Goal: Task Accomplishment & Management: Complete application form

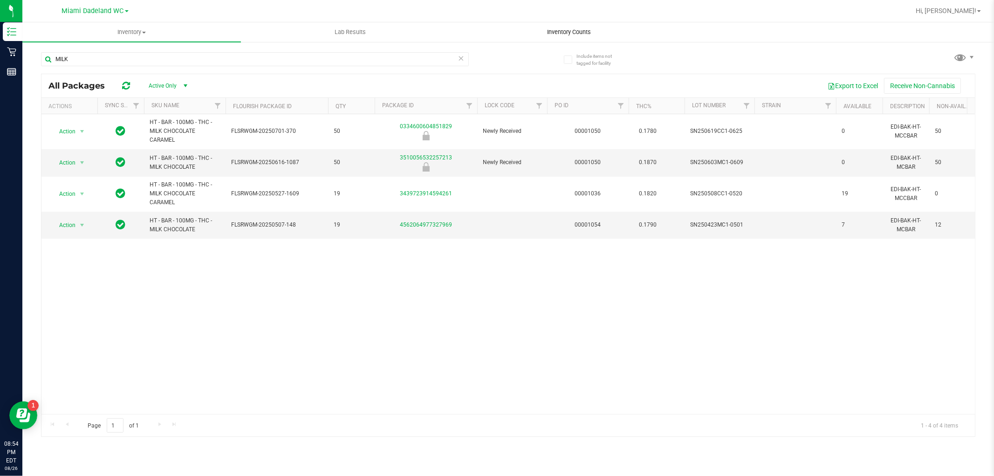
click at [563, 33] on span "Inventory Counts" at bounding box center [569, 32] width 69 height 8
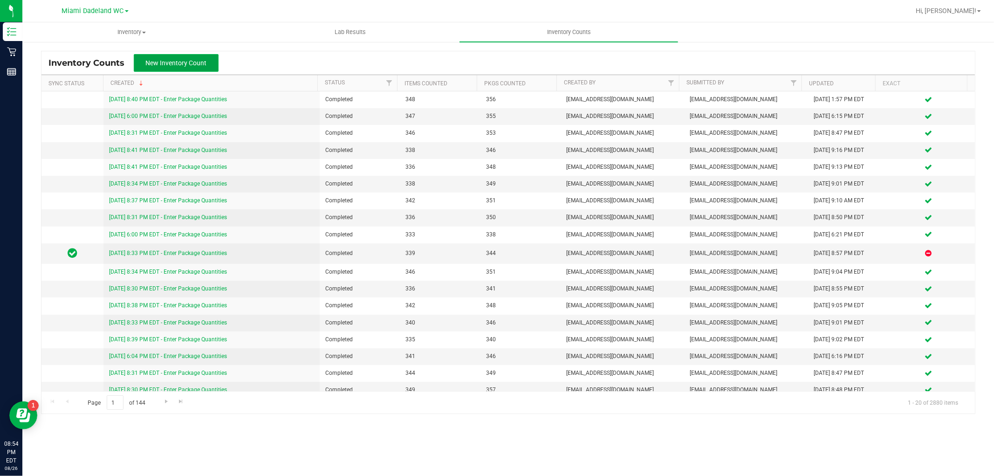
click at [171, 62] on span "New Inventory Count" at bounding box center [176, 62] width 61 height 7
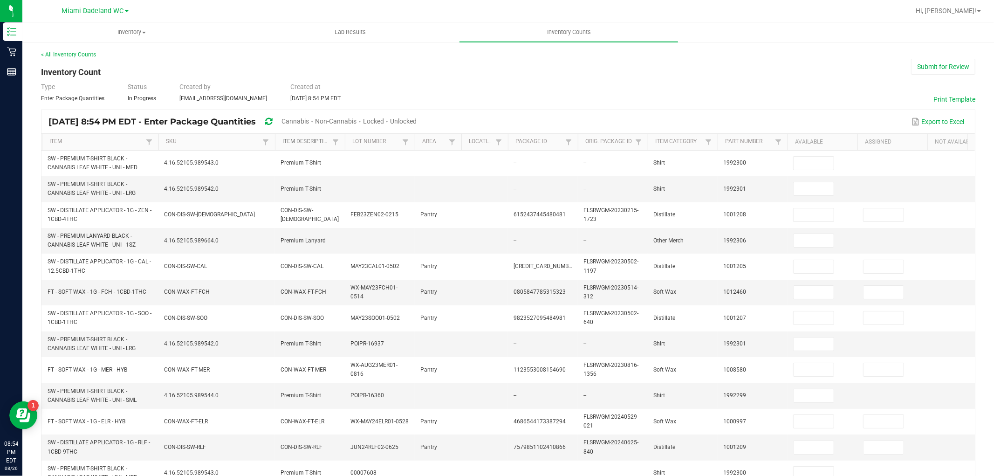
click at [310, 145] on link "Item Description" at bounding box center [305, 141] width 47 height 7
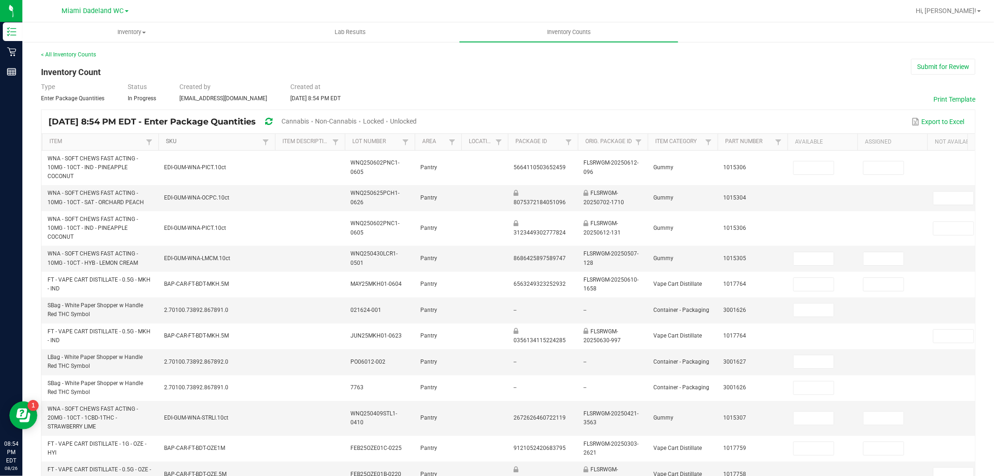
click at [173, 142] on link "SKU" at bounding box center [213, 141] width 94 height 7
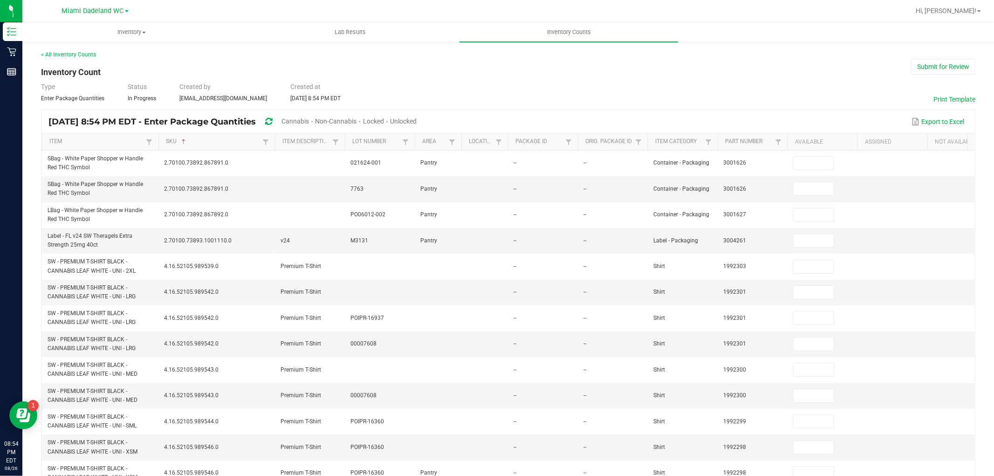
click at [417, 115] on div "Unlocked" at bounding box center [403, 121] width 27 height 17
click at [417, 123] on span "Unlocked" at bounding box center [403, 120] width 27 height 7
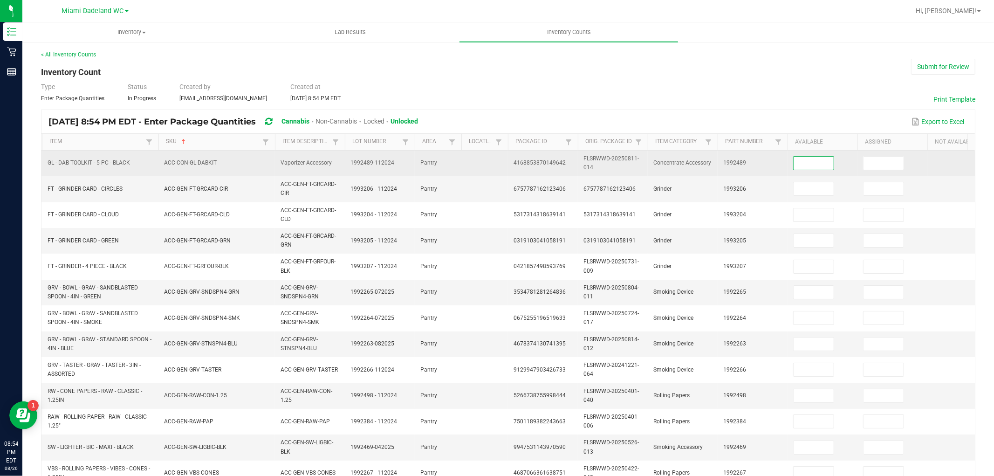
click at [799, 165] on input at bounding box center [814, 163] width 40 height 13
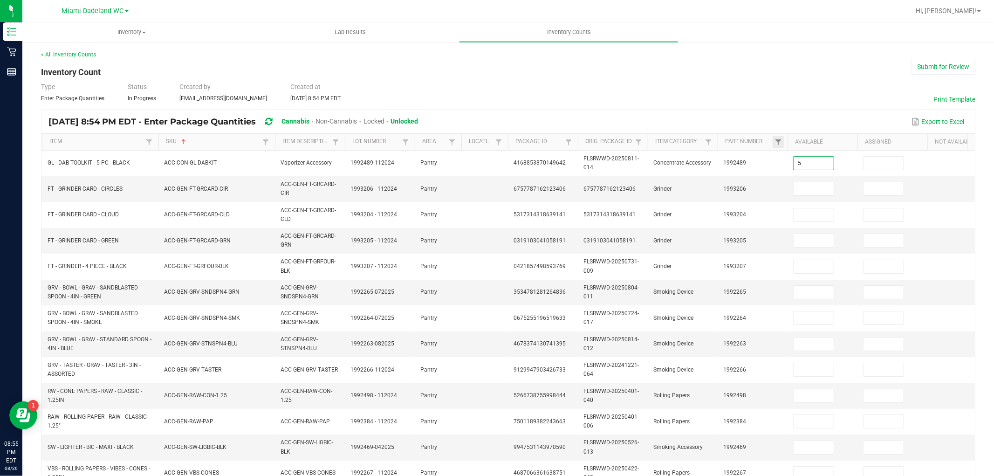
type input "5"
type input "3"
type input "1"
type input "3"
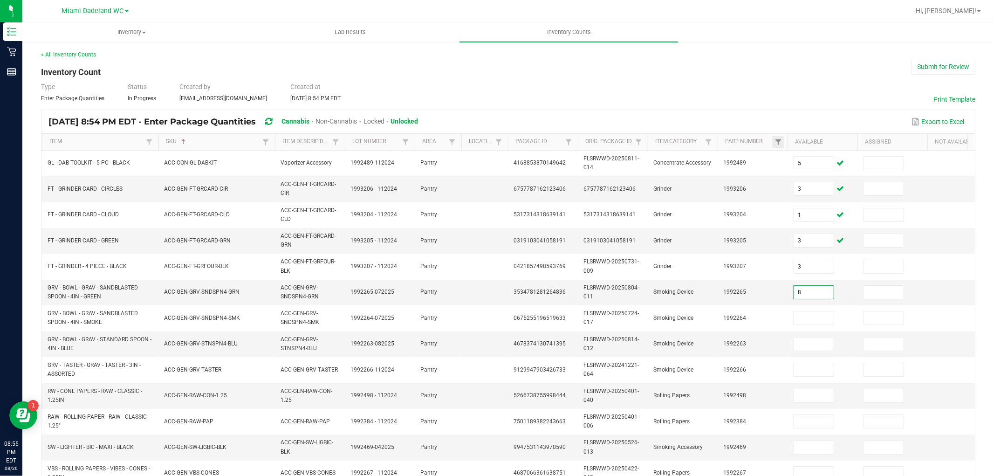
type input "8"
type input "5"
type input "10"
type input "24"
type input "22"
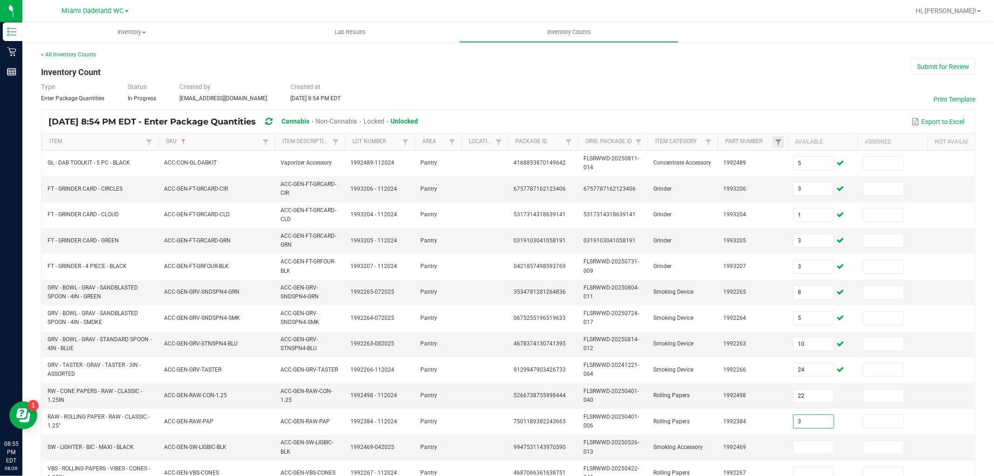
type input "3"
type input "34"
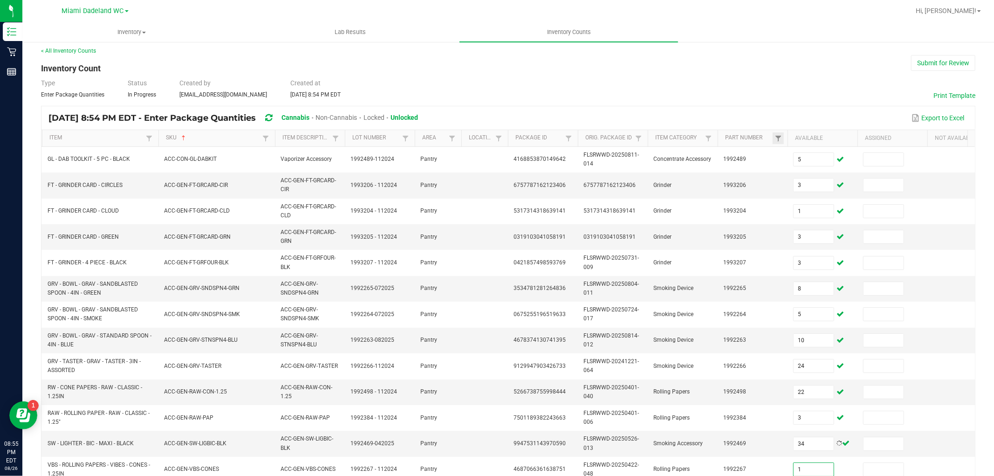
type input "1"
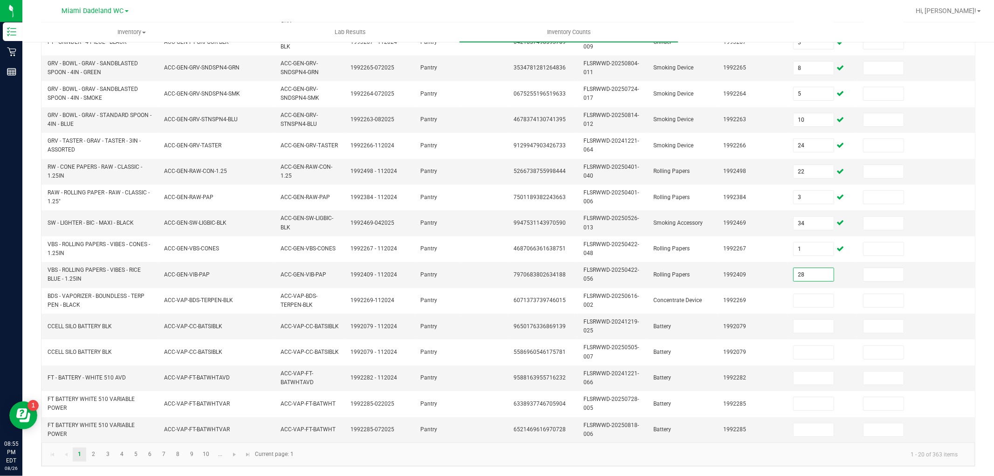
type input "28"
type input "1"
type input "10"
type input "0"
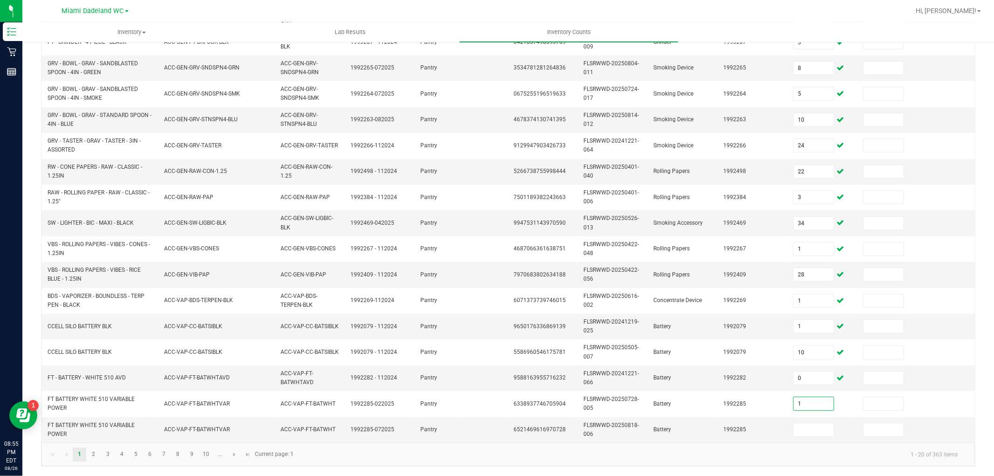
type input "1"
type input "2"
click at [239, 455] on link at bounding box center [235, 454] width 14 height 14
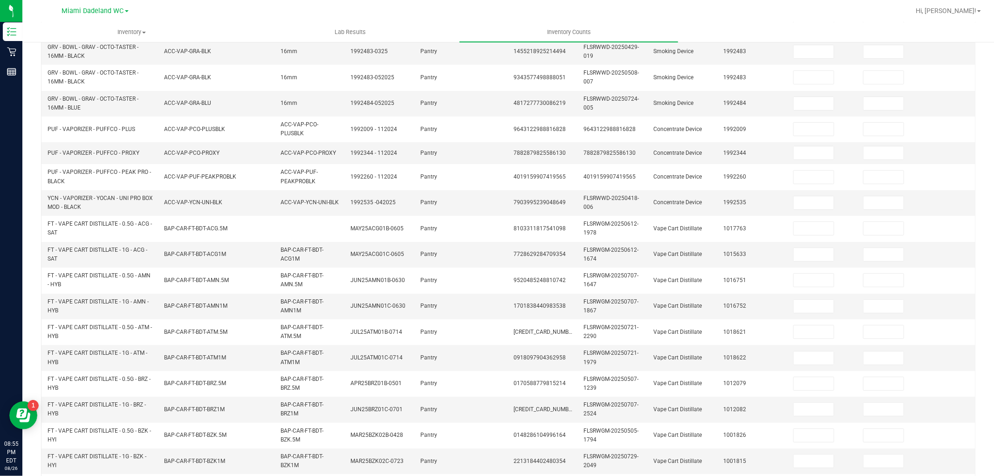
scroll to position [0, 0]
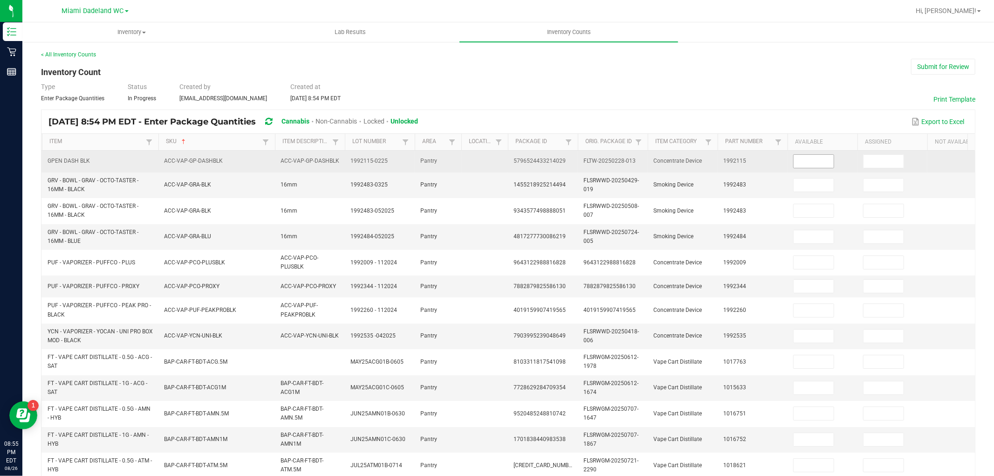
click at [807, 165] on input at bounding box center [814, 161] width 40 height 13
type input "8"
type input "1"
type input "11"
type input "5"
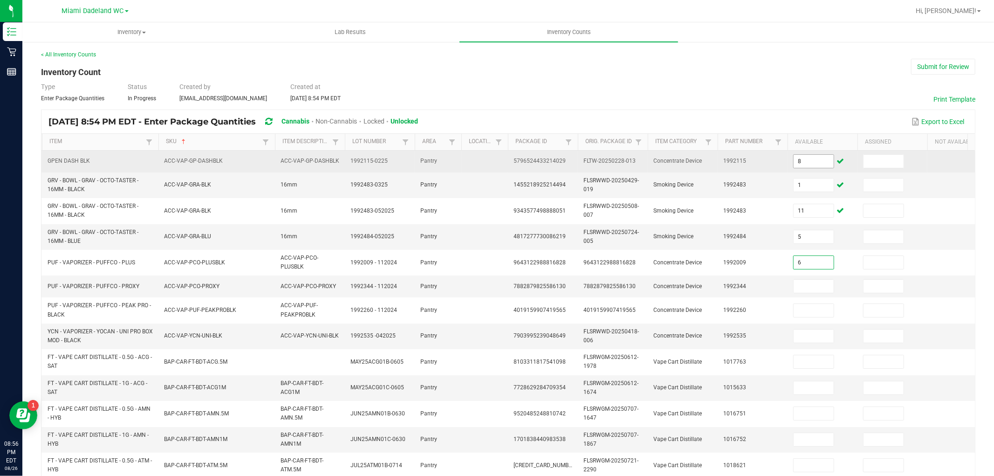
type input "6"
type input "3"
type input "4"
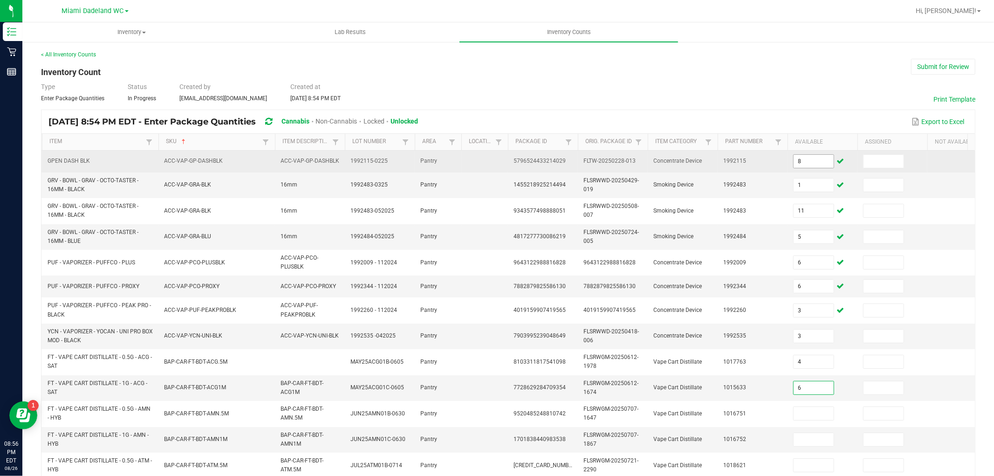
type input "6"
type input "2"
type input "11"
type input "8"
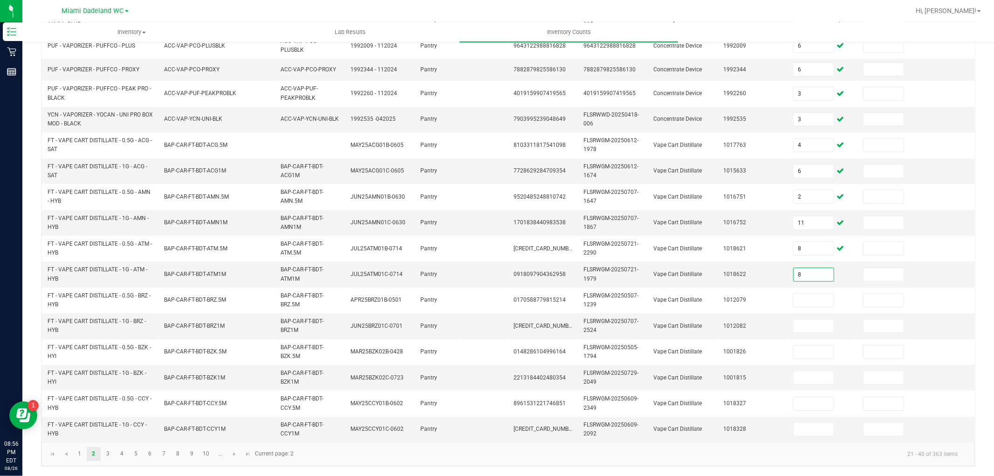
type input "8"
type input "1"
type input "9"
type input "10"
type input "8"
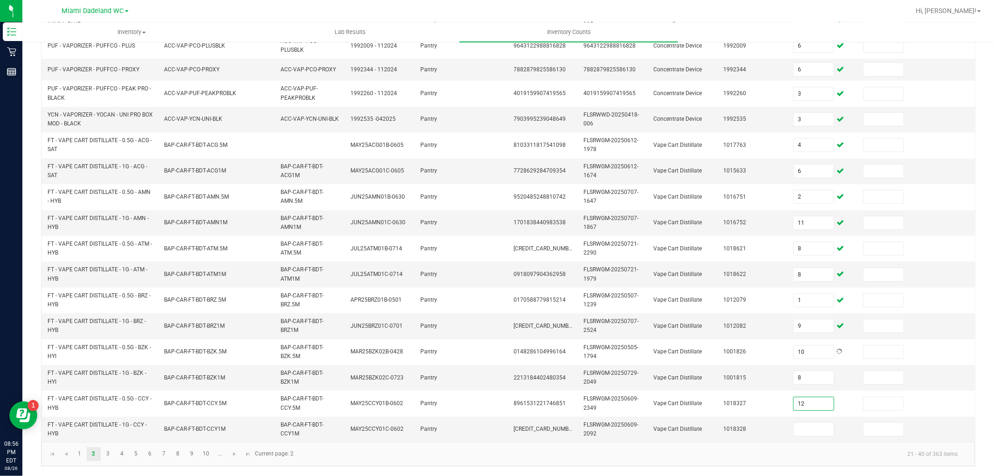
type input "12"
type input "10"
click at [236, 460] on link at bounding box center [235, 454] width 14 height 14
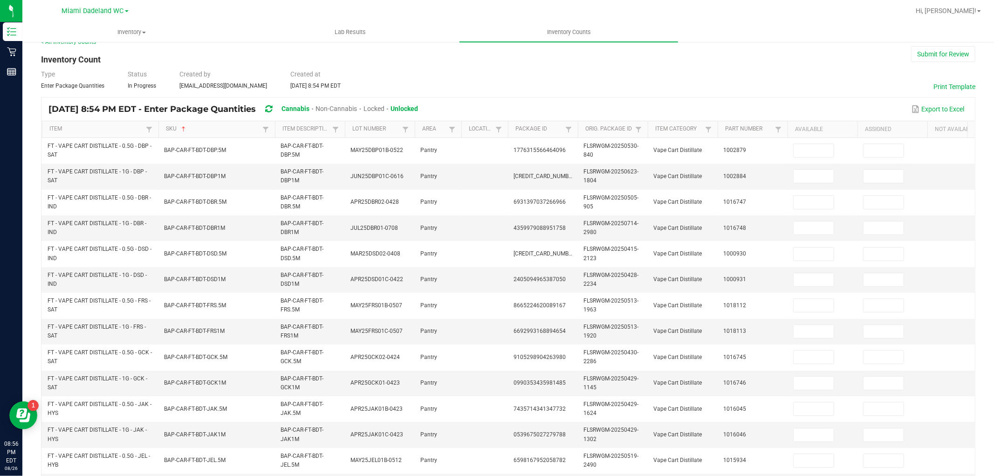
scroll to position [0, 0]
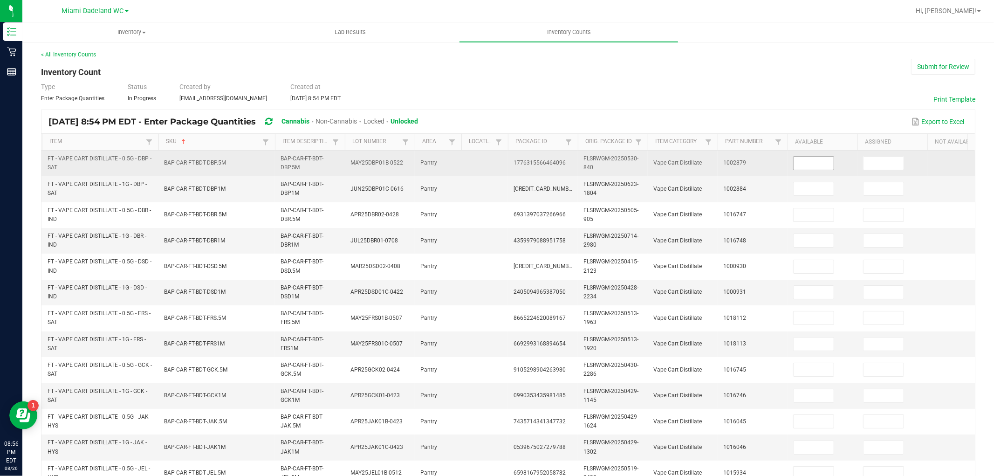
click at [822, 167] on input at bounding box center [814, 163] width 40 height 13
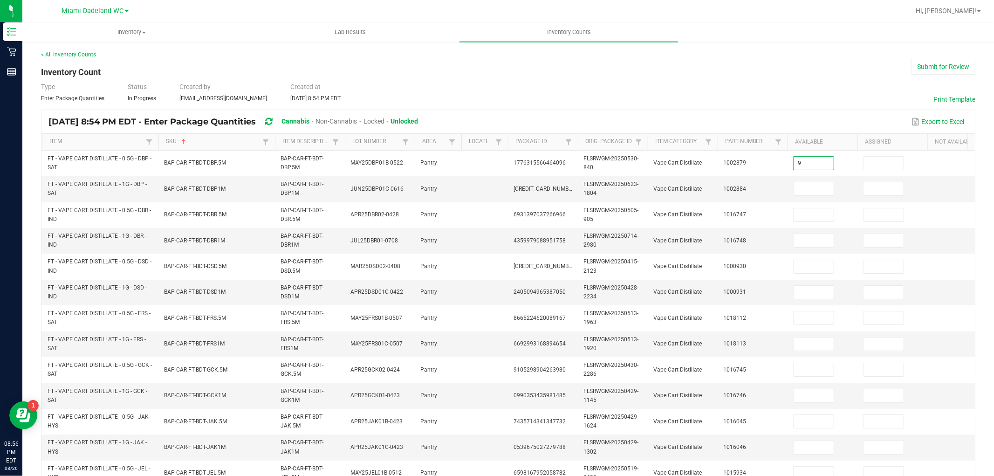
type input "9"
type input "7"
type input "10"
type input "7"
type input "10"
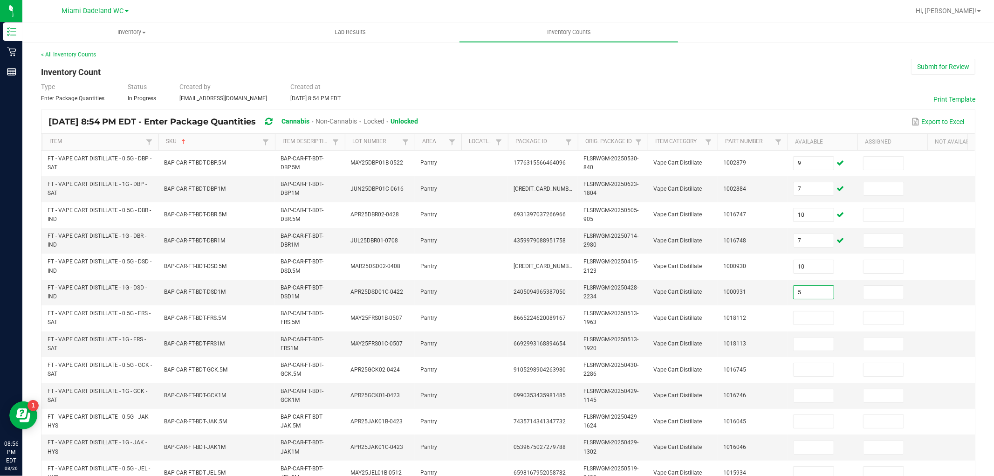
type input "5"
type input "7"
type input "0"
type input "7"
type input "10"
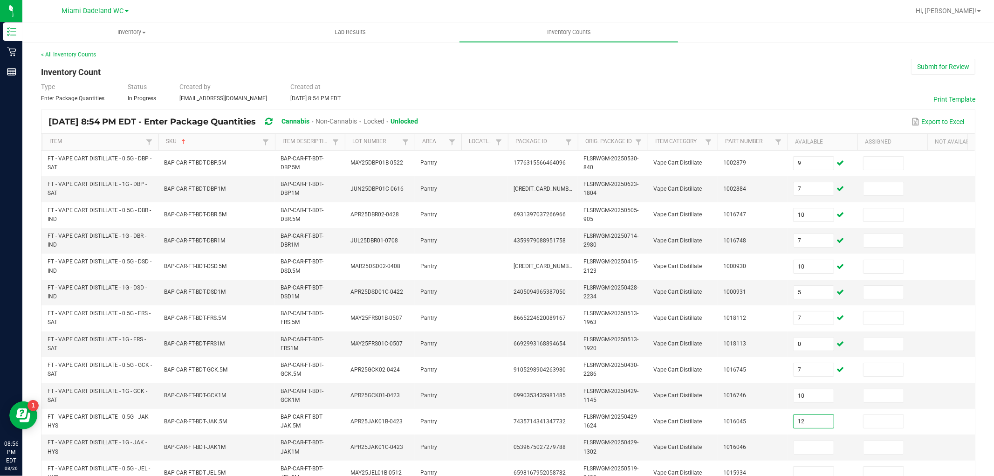
type input "12"
type input "4"
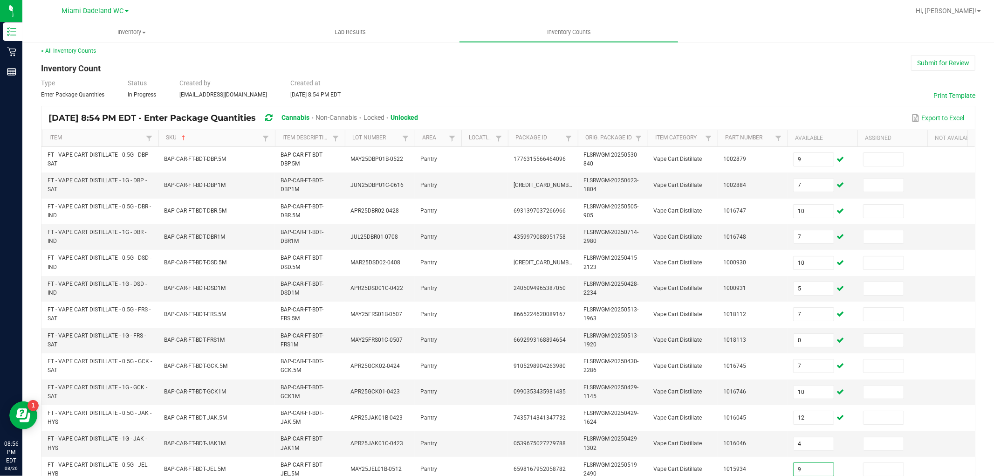
type input "9"
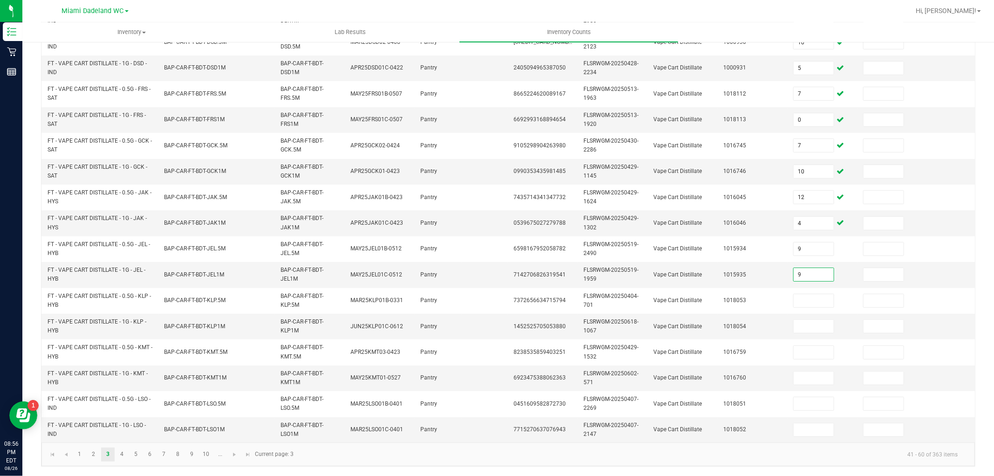
type input "9"
type input "11"
type input "4"
type input "8"
type input "5"
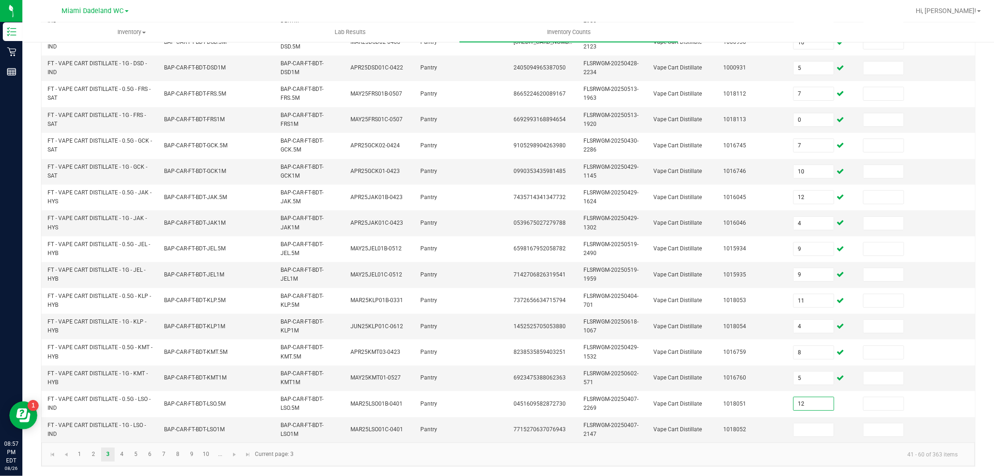
type input "12"
type input "2"
click at [232, 456] on span "Go to the next page" at bounding box center [234, 454] width 7 height 7
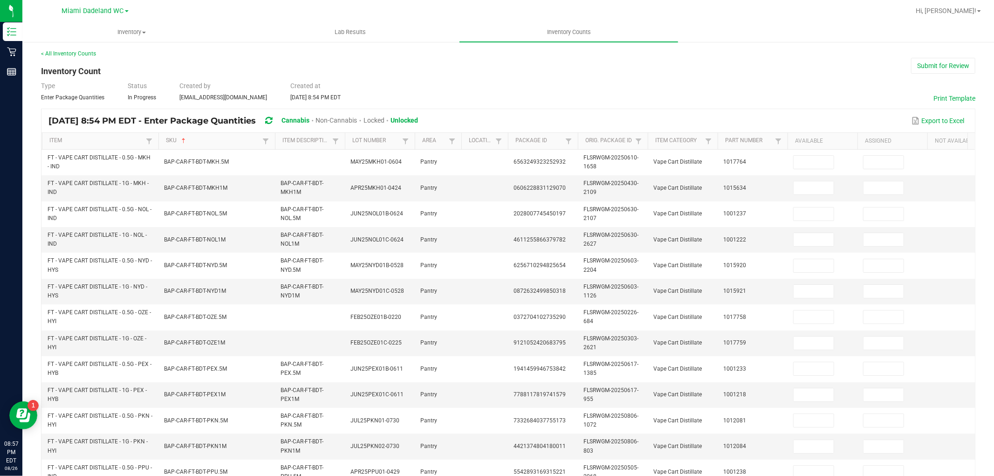
scroll to position [0, 0]
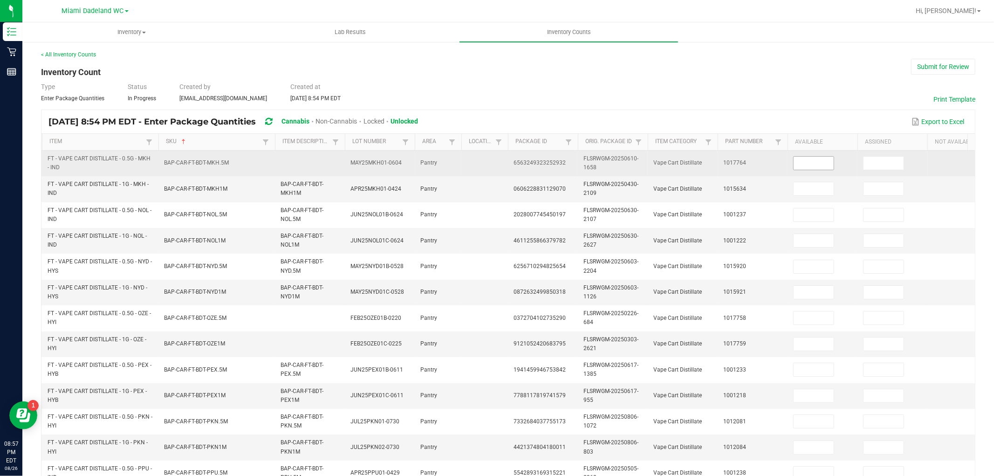
click at [823, 164] on input at bounding box center [814, 163] width 40 height 13
type input "5"
type input "4"
type input "9"
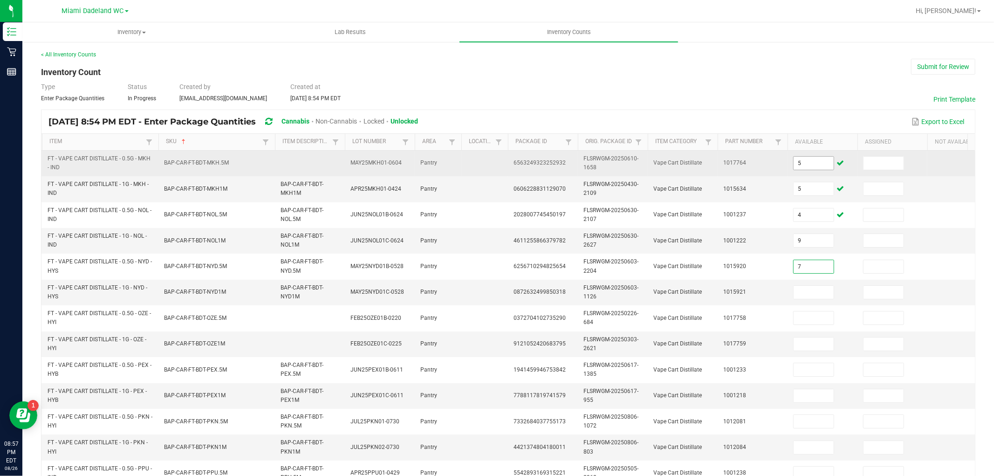
type input "7"
type input "6"
type input "4"
type input "9"
type input "12"
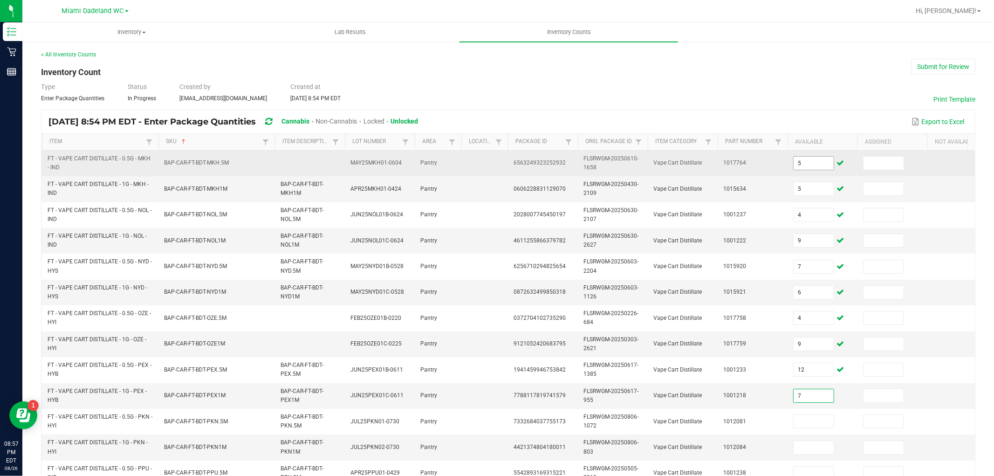
type input "7"
type input "12"
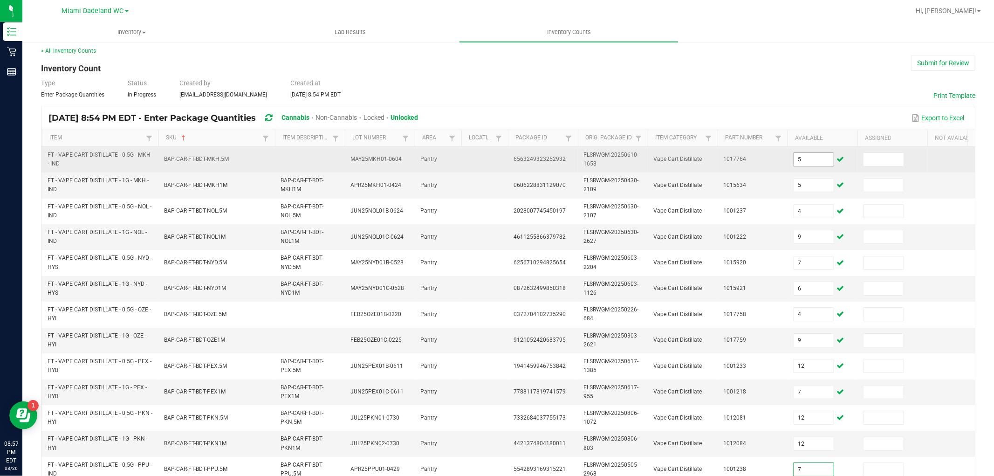
type input "7"
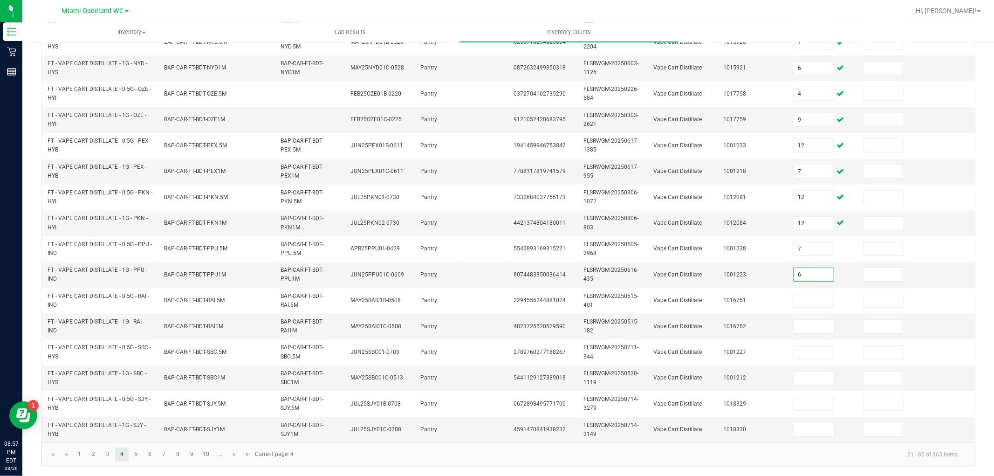
type input "6"
type input "4"
type input "3"
type input "10"
type input "5"
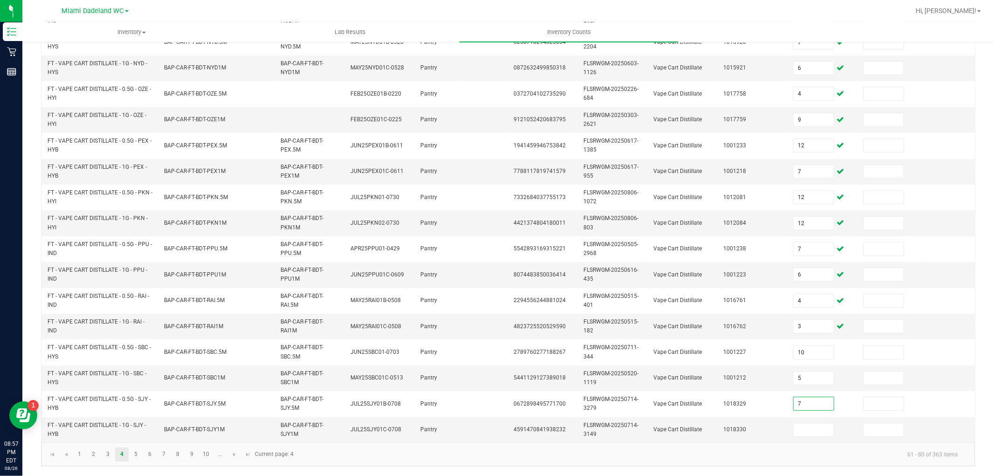
type input "7"
type input "6"
click at [233, 451] on span "Go to the next page" at bounding box center [234, 454] width 7 height 7
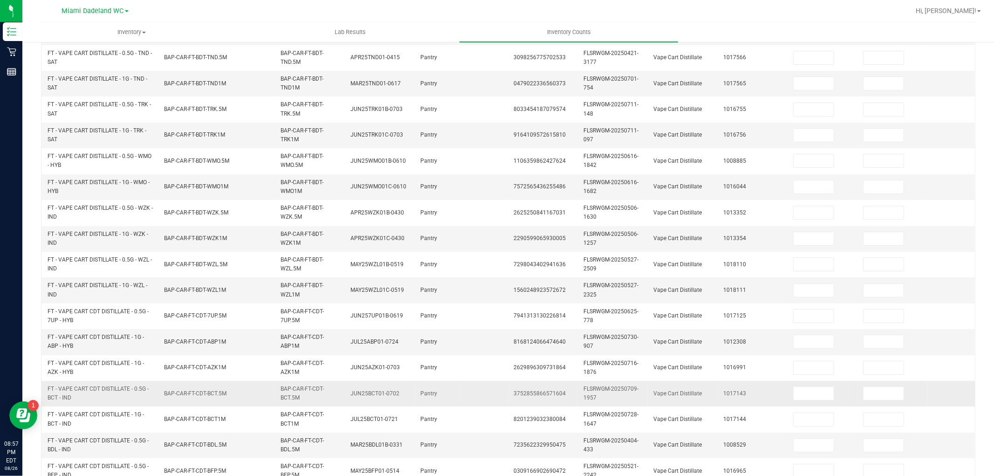
scroll to position [0, 0]
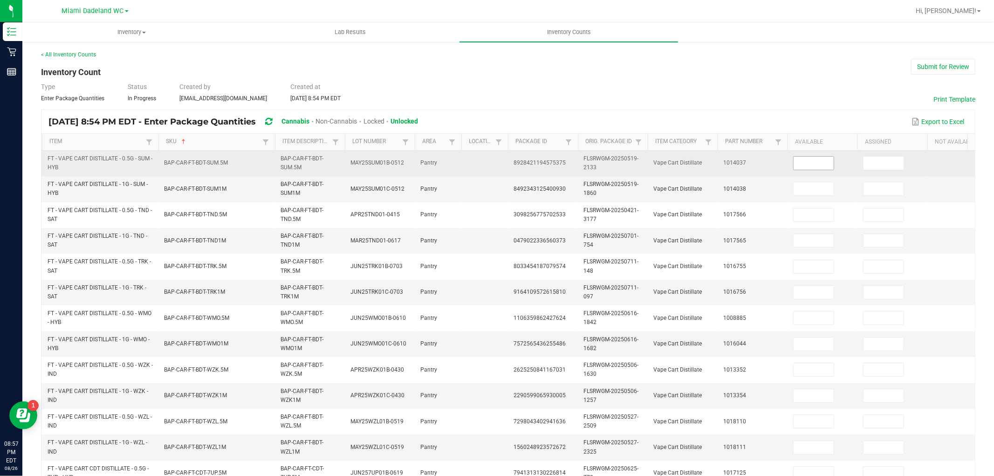
click at [828, 160] on input at bounding box center [814, 163] width 40 height 13
type input "8"
type input "11"
type input "1"
type input "10"
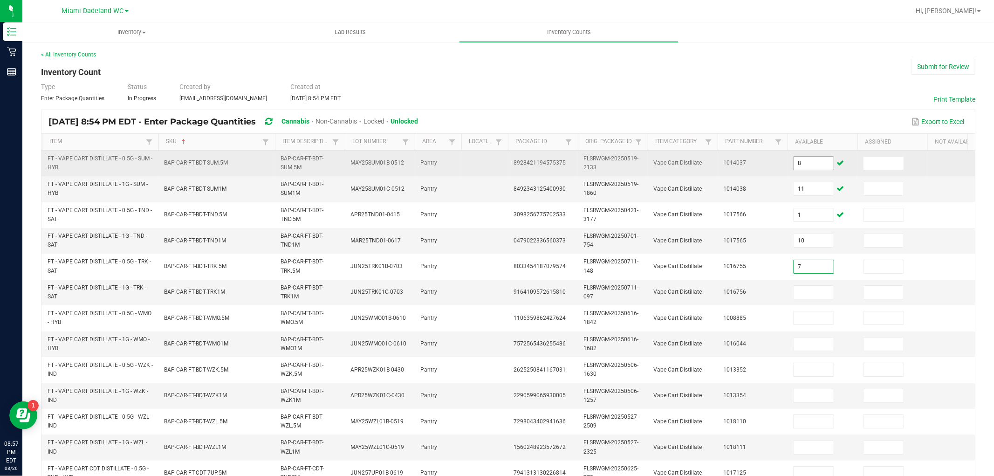
type input "7"
type input "9"
type input "5"
type input "4"
type input "11"
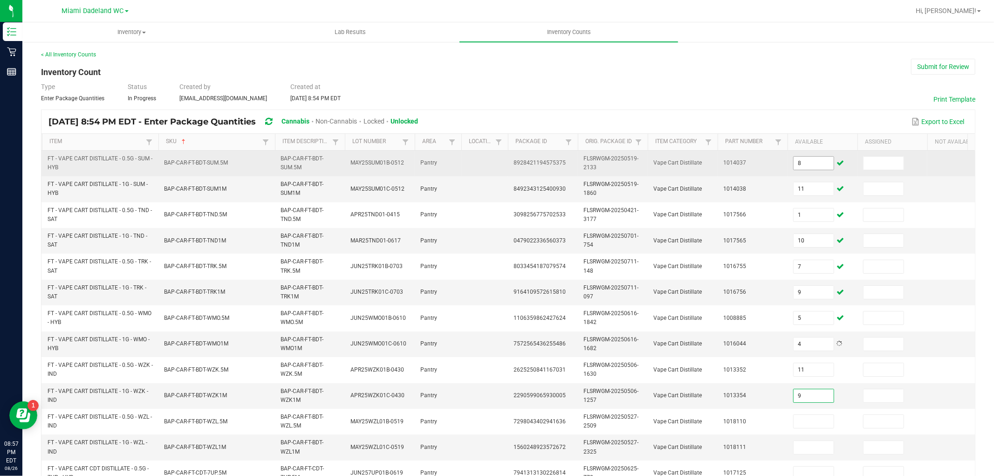
type input "9"
type input "8"
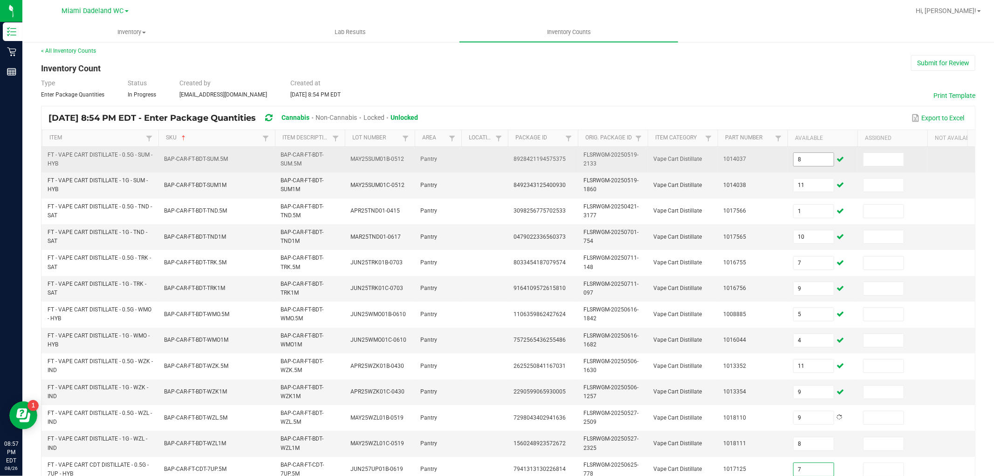
type input "7"
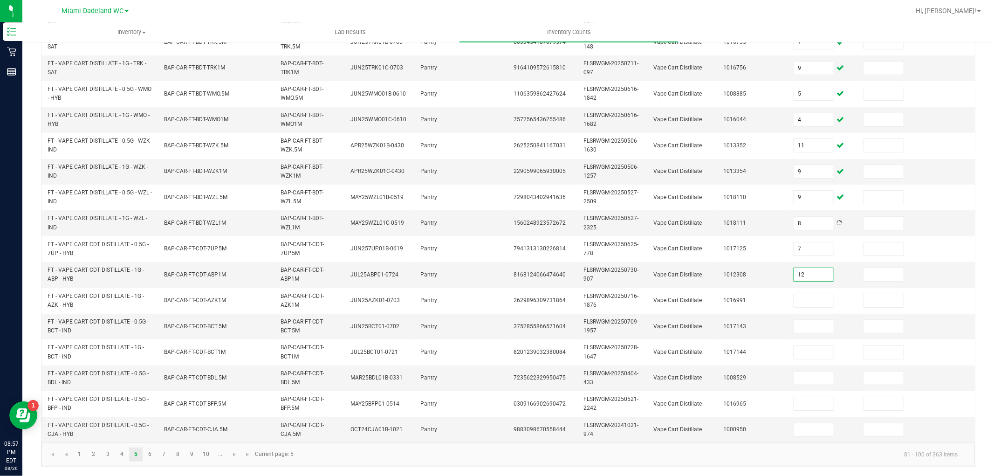
type input "12"
type input "5"
type input "9"
type input "7"
type input "12"
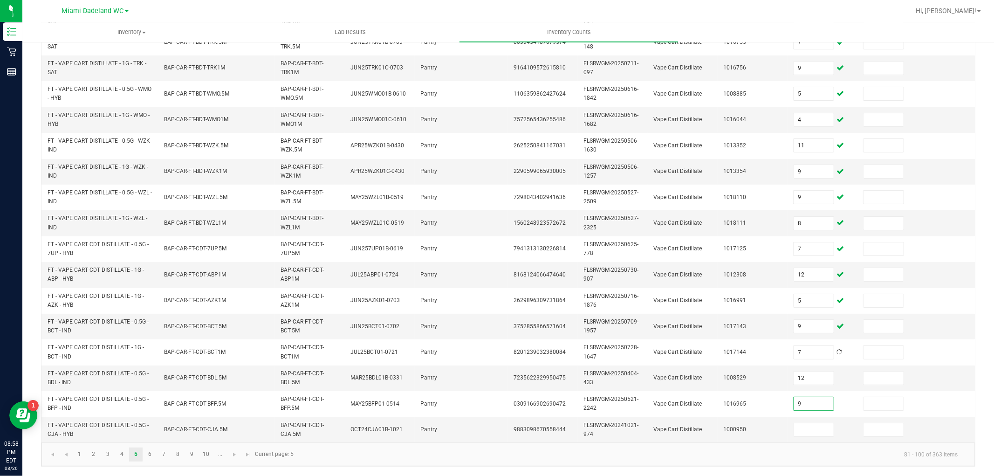
type input "9"
type input "7"
click at [225, 454] on link "..." at bounding box center [220, 454] width 14 height 14
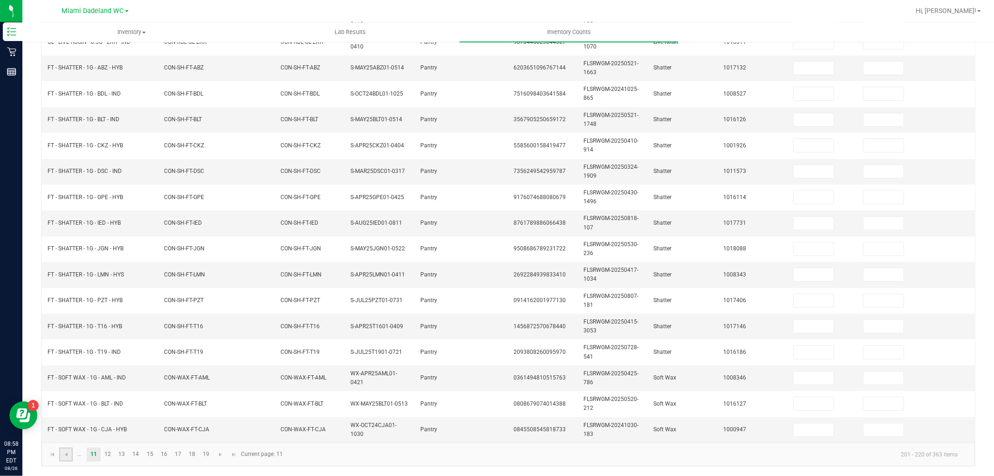
click at [70, 449] on link at bounding box center [66, 454] width 14 height 14
click at [63, 452] on span "Go to the previous page" at bounding box center [65, 454] width 7 height 7
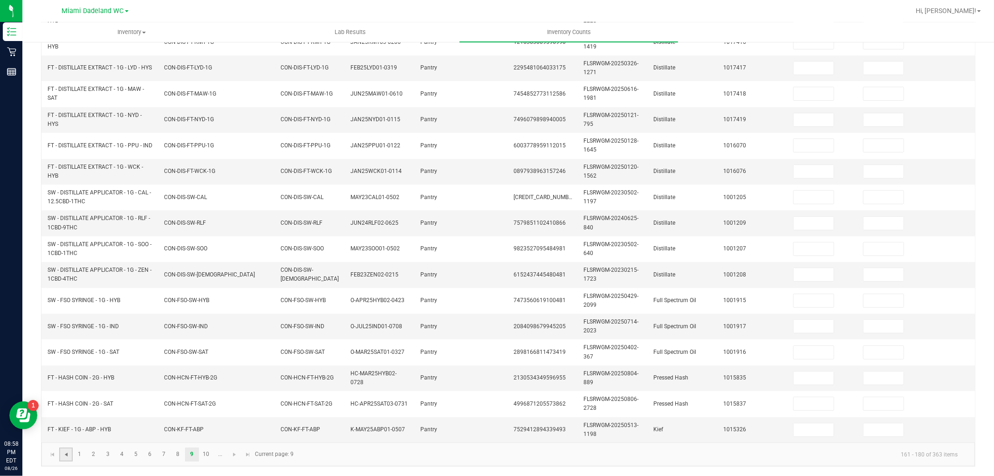
click at [68, 452] on span "Go to the previous page" at bounding box center [65, 454] width 7 height 7
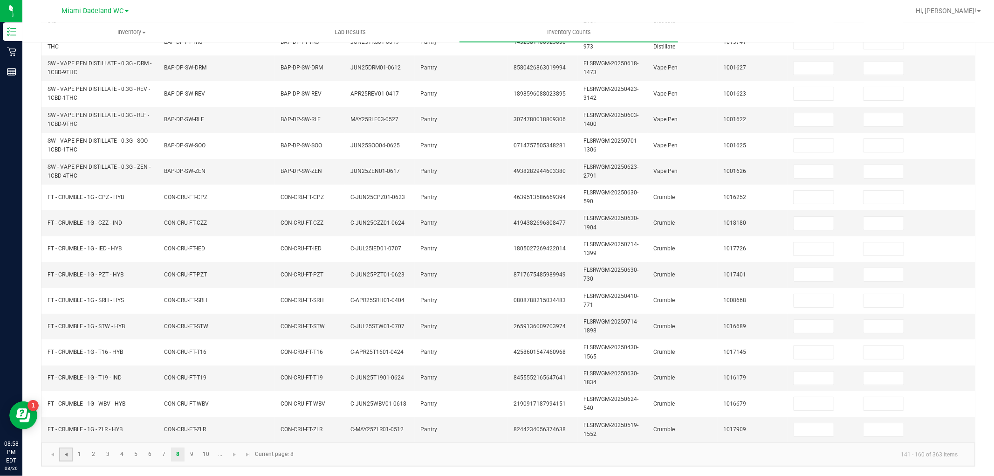
click at [68, 452] on span "Go to the previous page" at bounding box center [65, 454] width 7 height 7
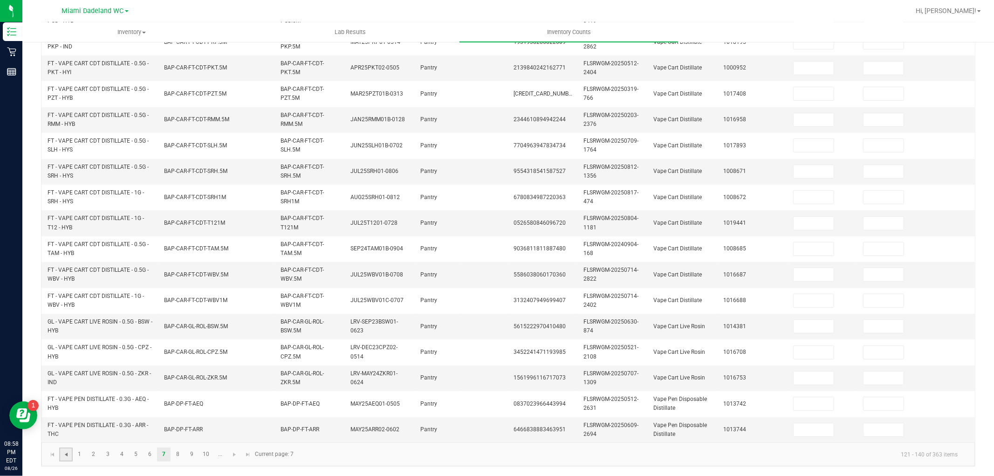
click at [68, 452] on span "Go to the previous page" at bounding box center [65, 454] width 7 height 7
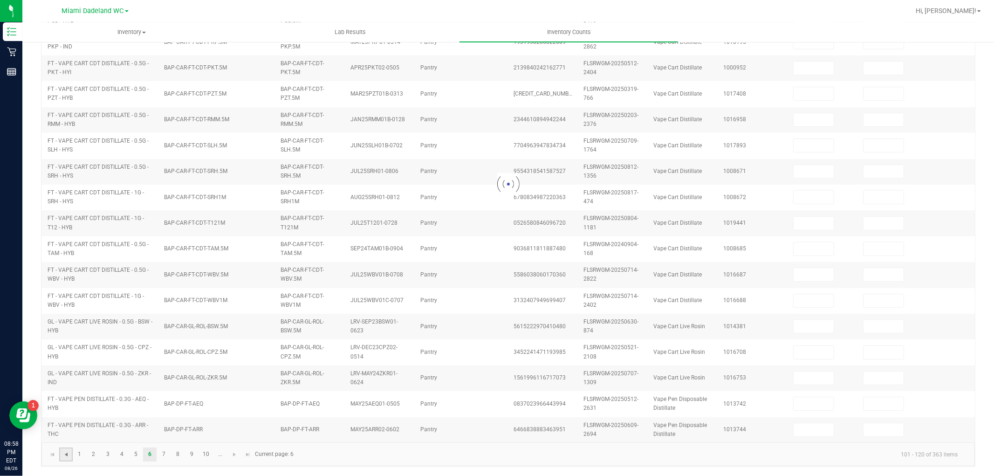
click at [68, 452] on span "Go to the previous page" at bounding box center [65, 454] width 7 height 7
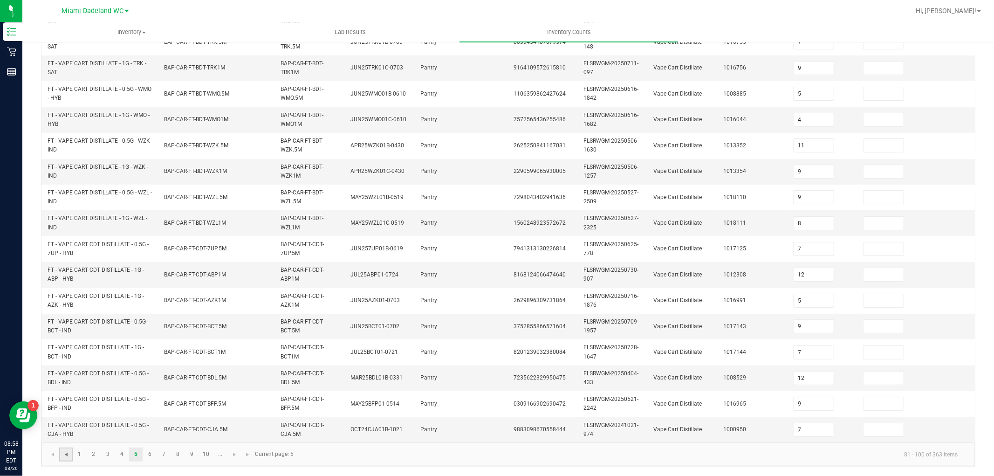
click at [68, 452] on span "Go to the previous page" at bounding box center [65, 454] width 7 height 7
click at [236, 455] on span "Go to the next page" at bounding box center [234, 454] width 7 height 7
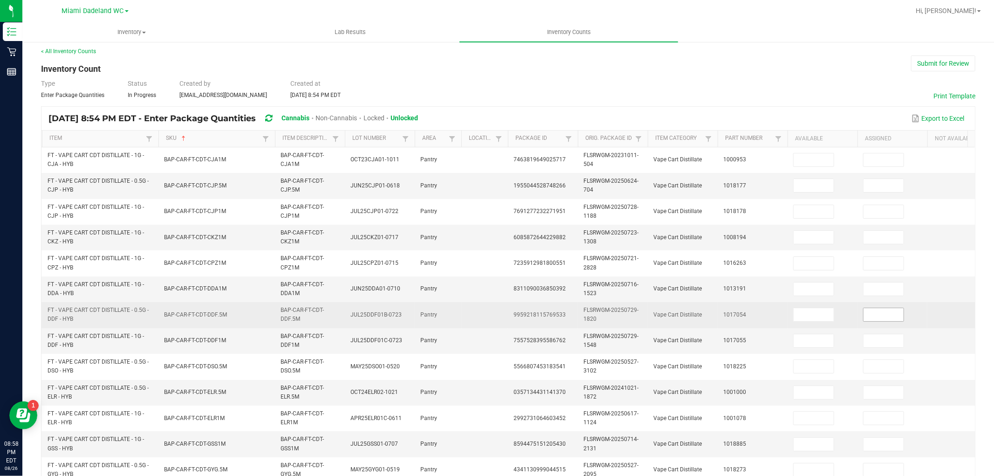
scroll to position [0, 0]
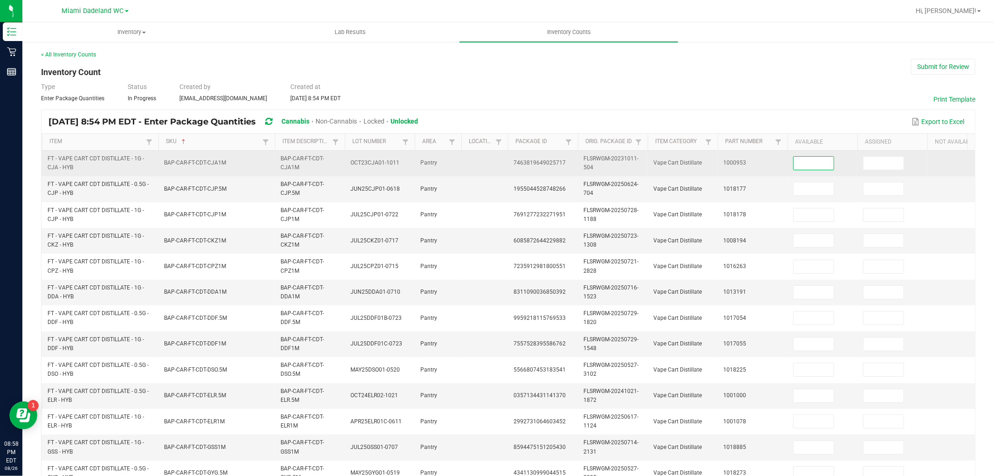
click at [803, 161] on input at bounding box center [814, 163] width 40 height 13
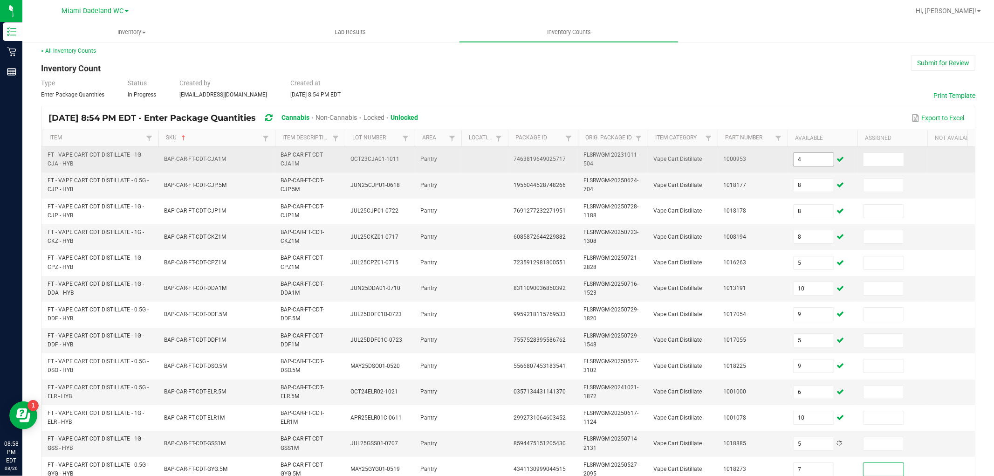
scroll to position [233, 0]
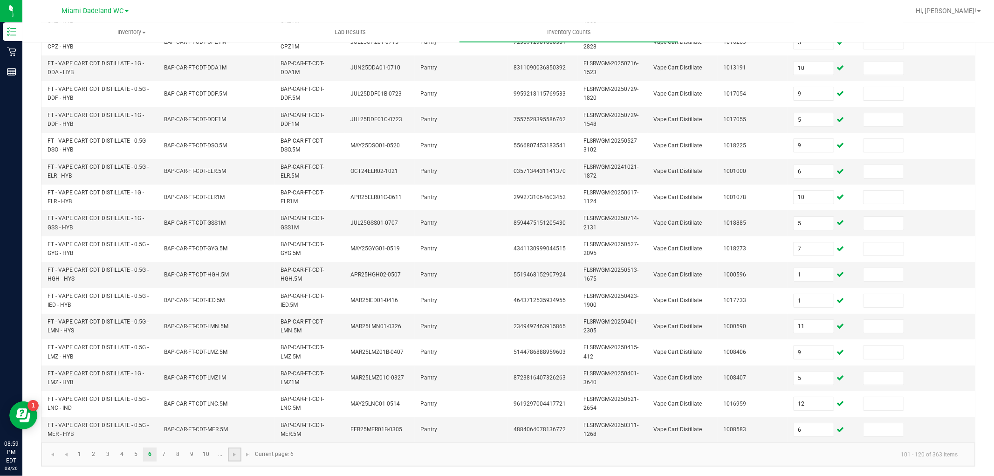
click at [239, 454] on link at bounding box center [235, 454] width 14 height 14
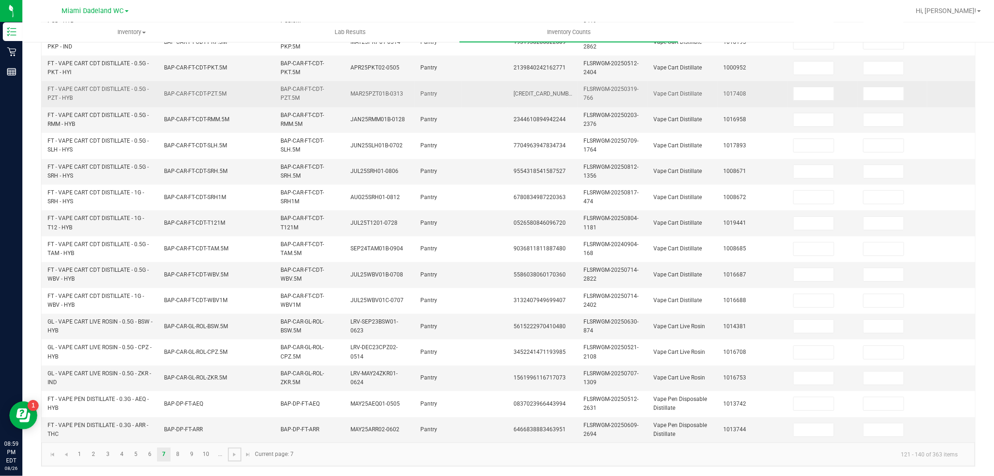
scroll to position [26, 0]
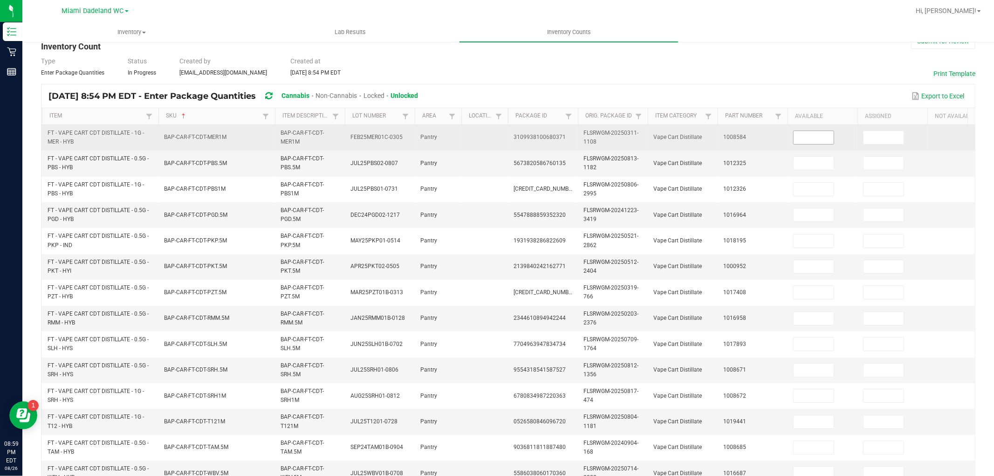
click at [806, 135] on input at bounding box center [814, 137] width 40 height 13
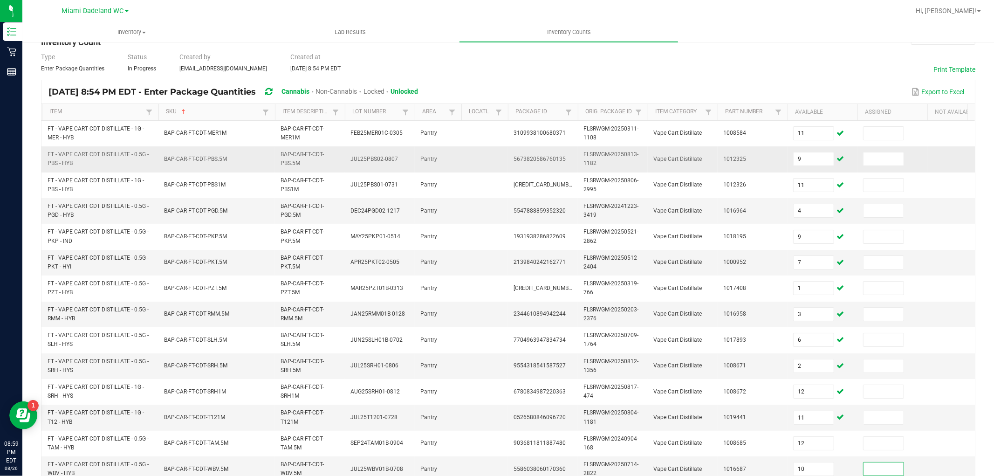
scroll to position [233, 0]
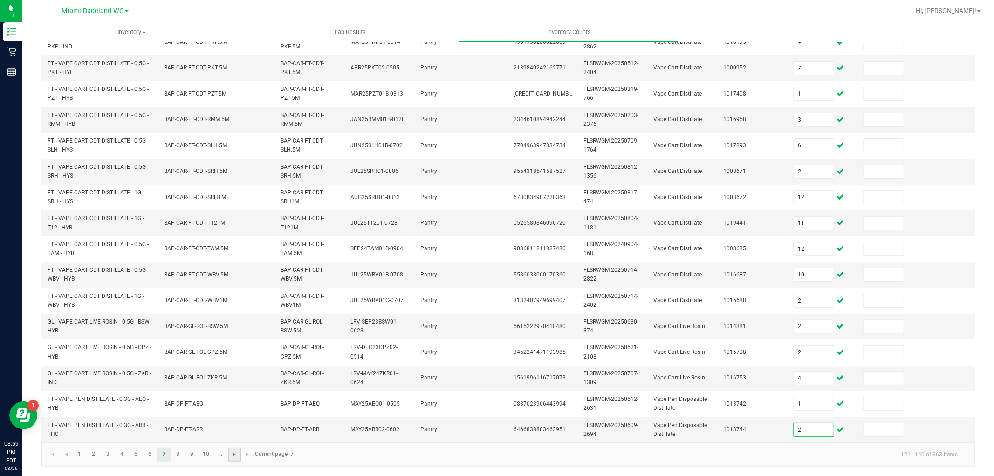
click at [232, 453] on span "Go to the next page" at bounding box center [234, 454] width 7 height 7
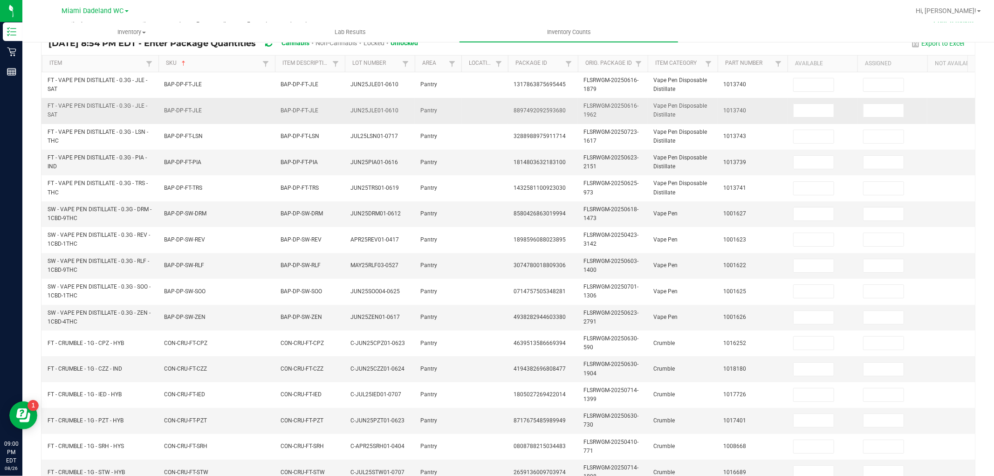
scroll to position [77, 0]
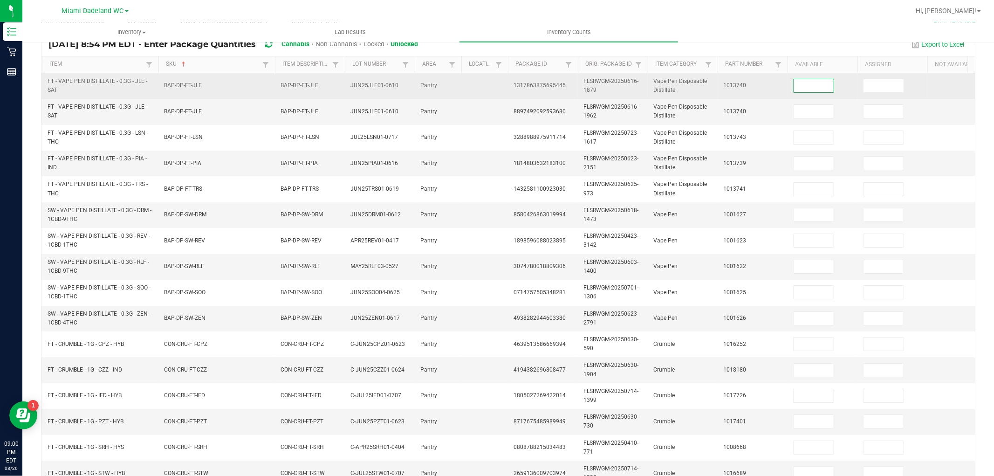
click at [798, 89] on input at bounding box center [814, 85] width 40 height 13
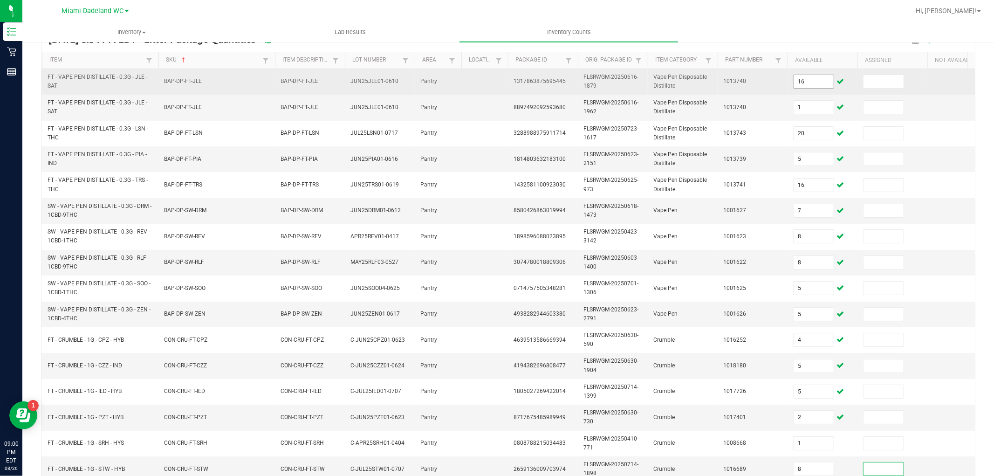
scroll to position [233, 0]
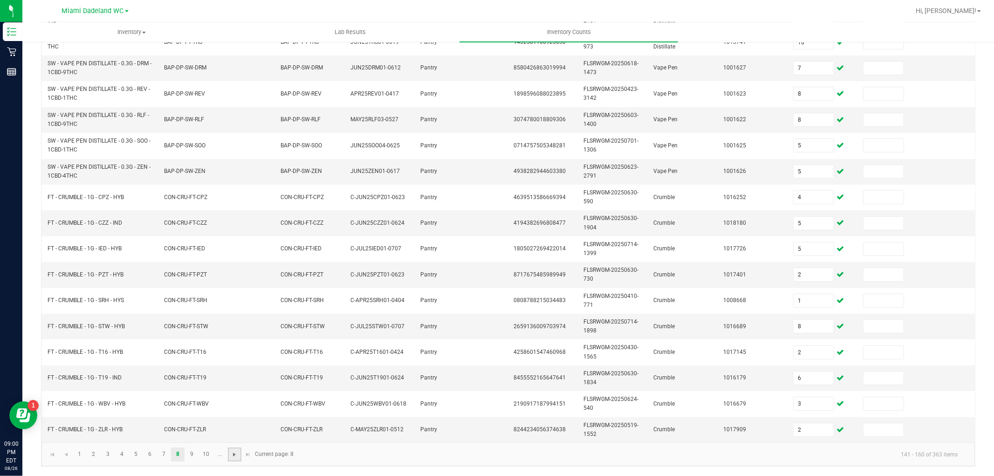
click at [232, 455] on span "Go to the next page" at bounding box center [234, 454] width 7 height 7
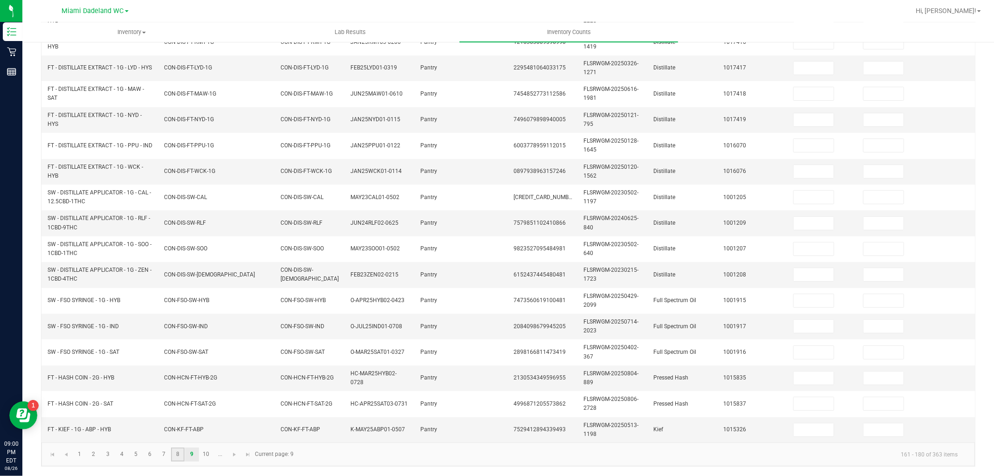
click at [176, 454] on link "8" at bounding box center [178, 454] width 14 height 14
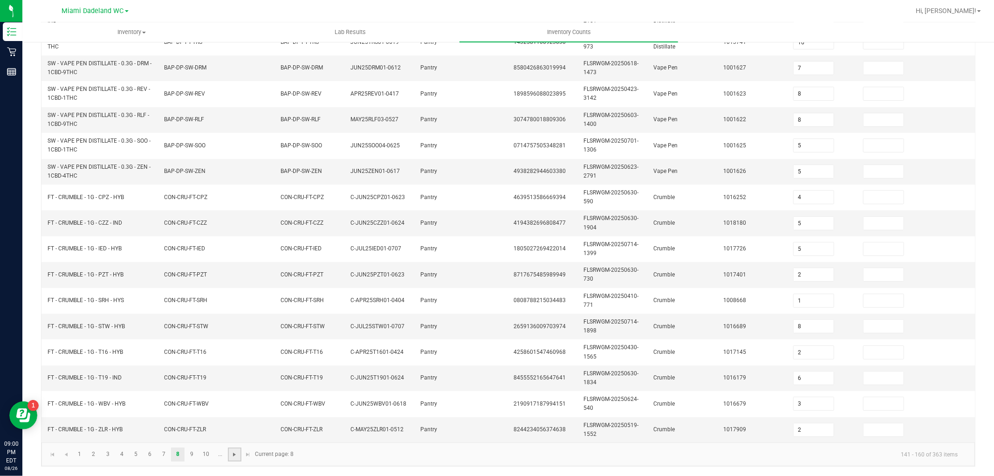
click at [231, 454] on span "Go to the next page" at bounding box center [234, 454] width 7 height 7
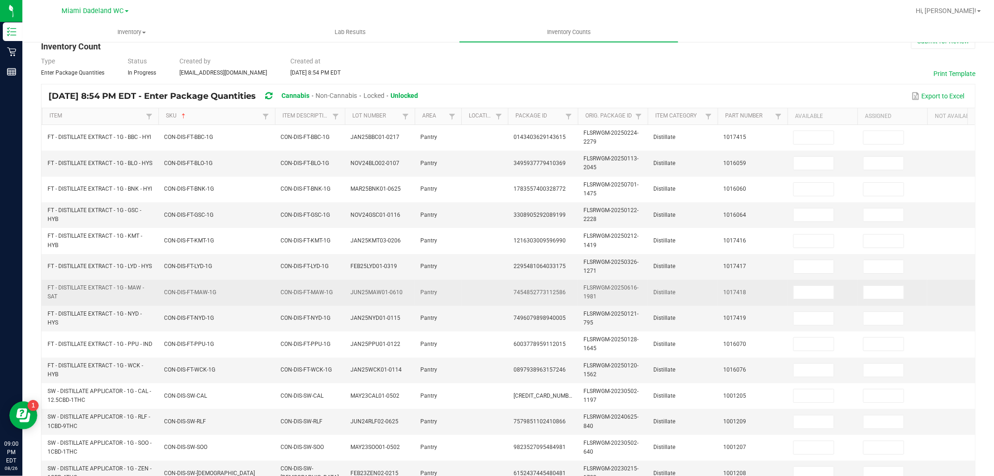
scroll to position [0, 0]
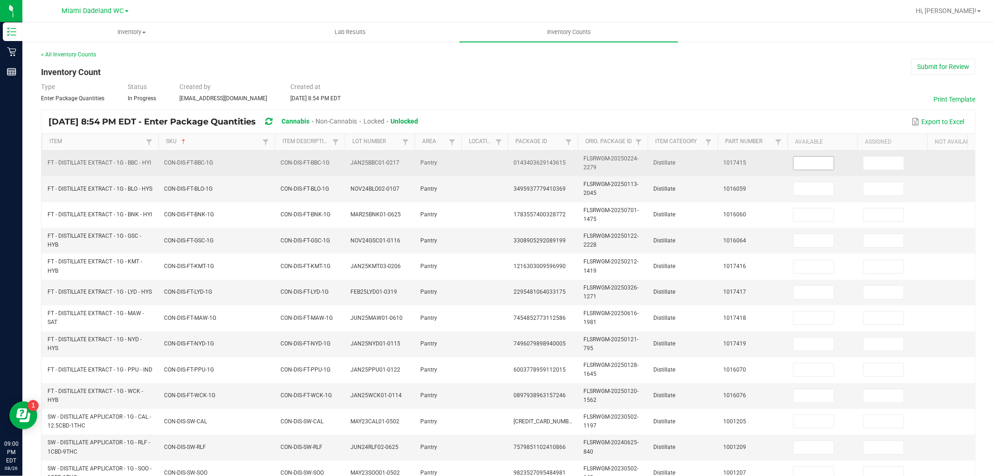
click at [821, 165] on input at bounding box center [814, 163] width 40 height 13
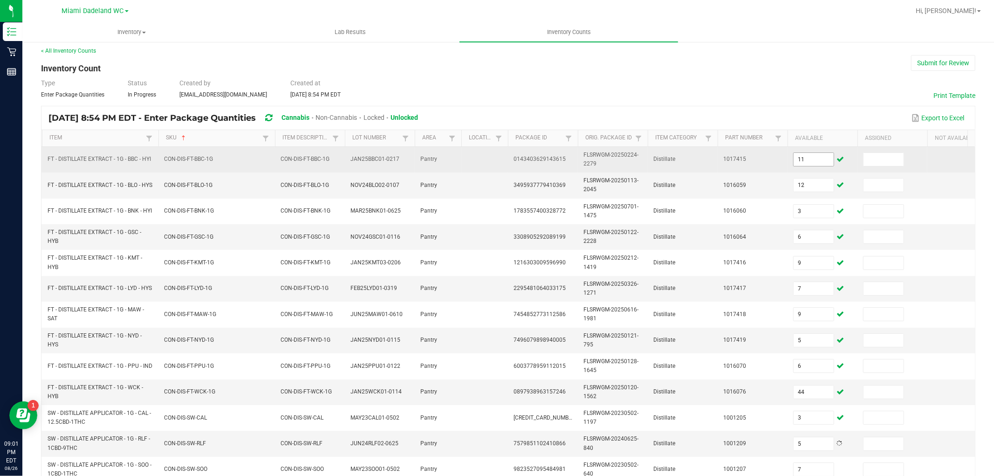
scroll to position [233, 0]
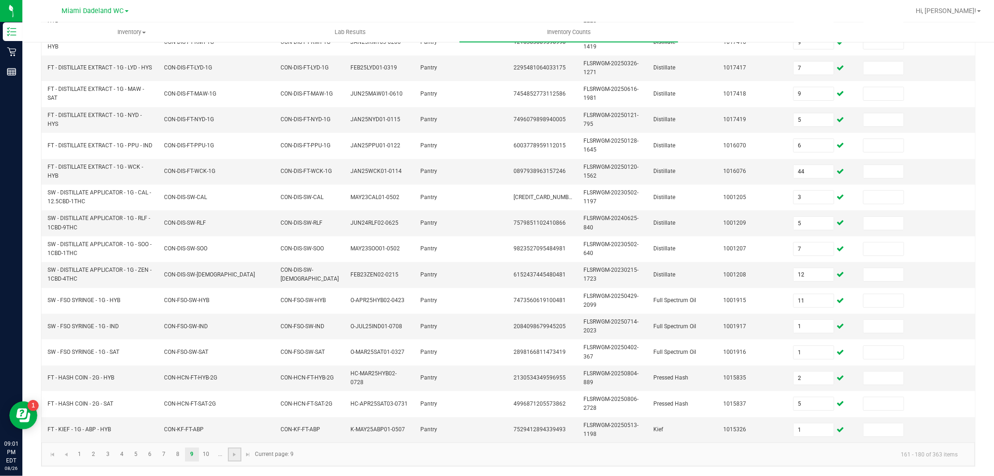
click at [235, 458] on link at bounding box center [235, 454] width 14 height 14
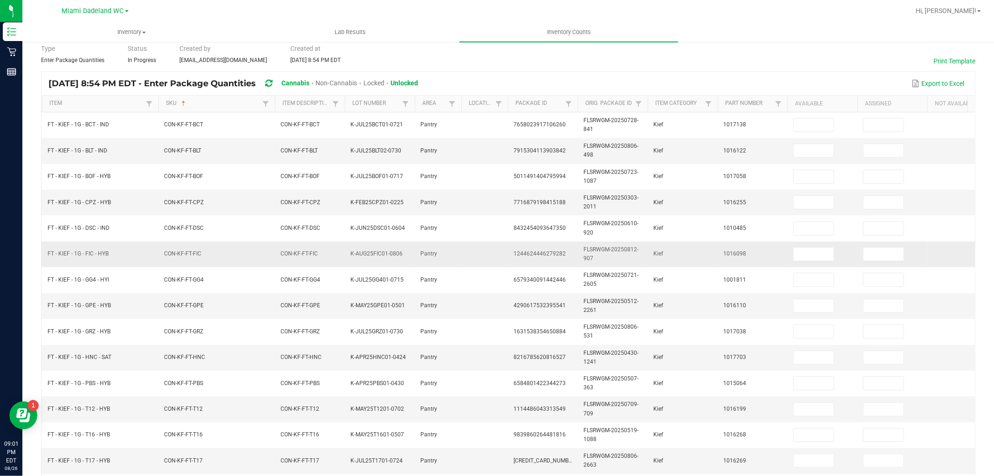
scroll to position [52, 0]
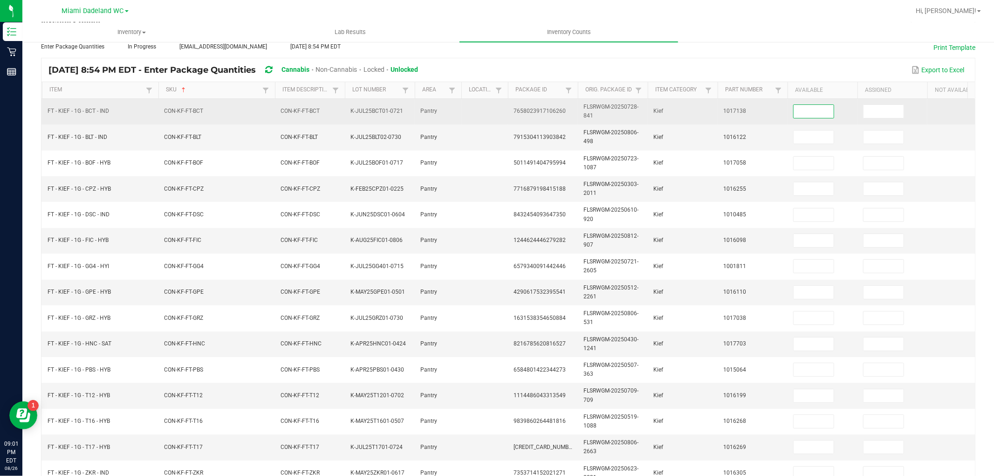
click at [814, 105] on input at bounding box center [814, 111] width 40 height 13
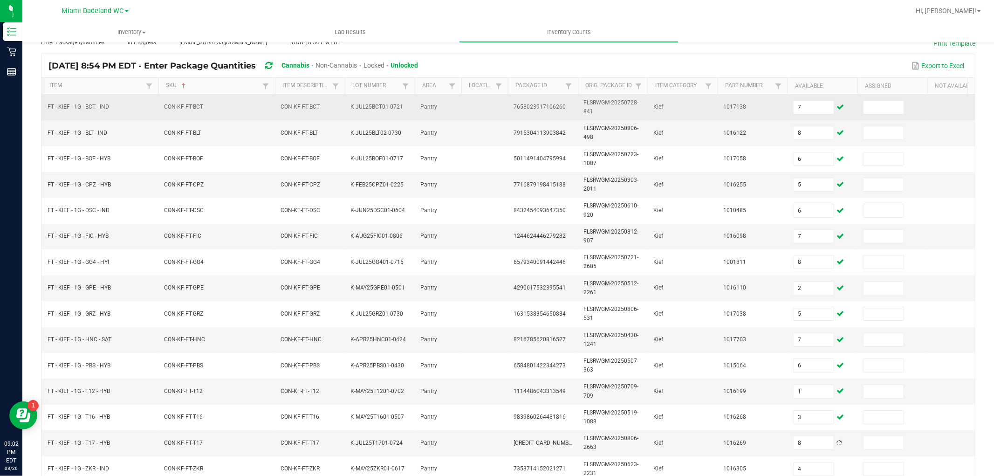
scroll to position [233, 0]
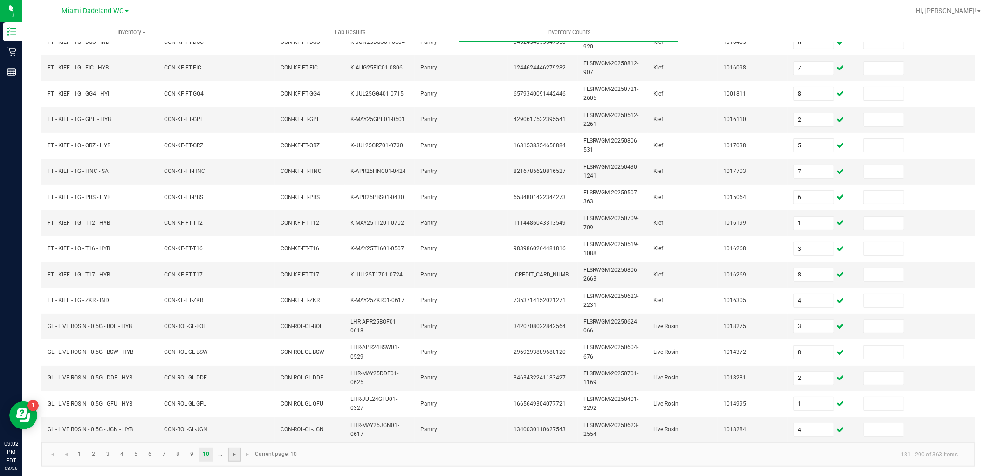
click at [235, 456] on span "Go to the next page" at bounding box center [234, 454] width 7 height 7
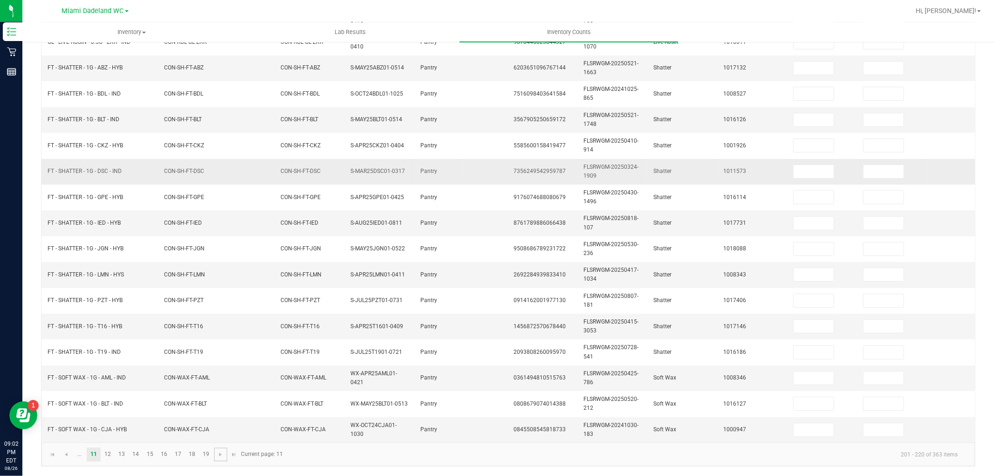
scroll to position [0, 0]
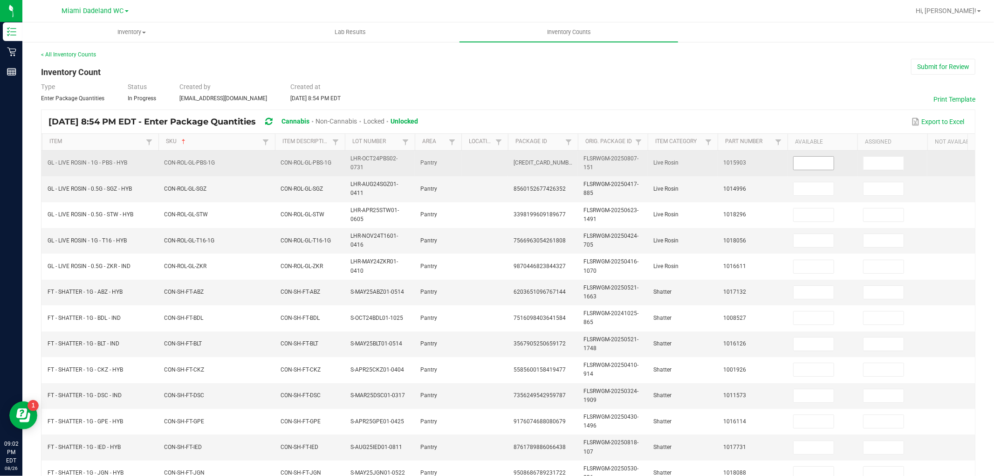
click at [808, 159] on input at bounding box center [814, 163] width 40 height 13
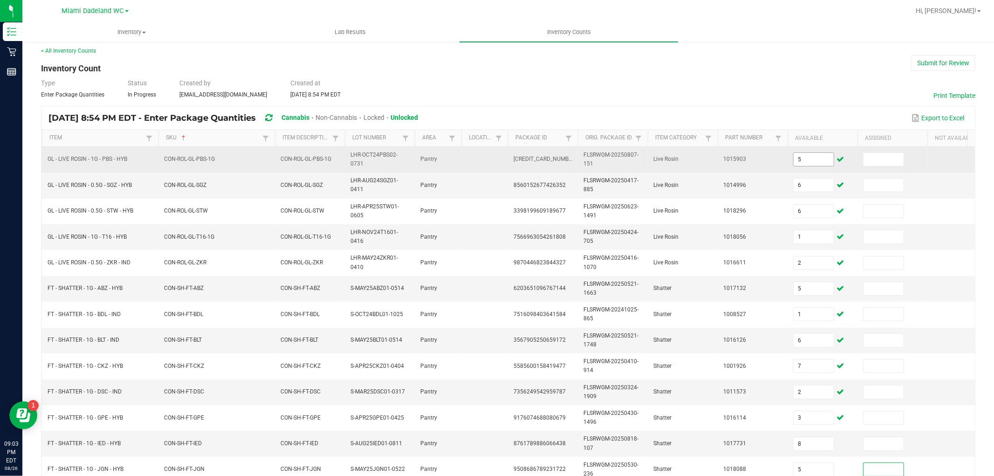
scroll to position [233, 0]
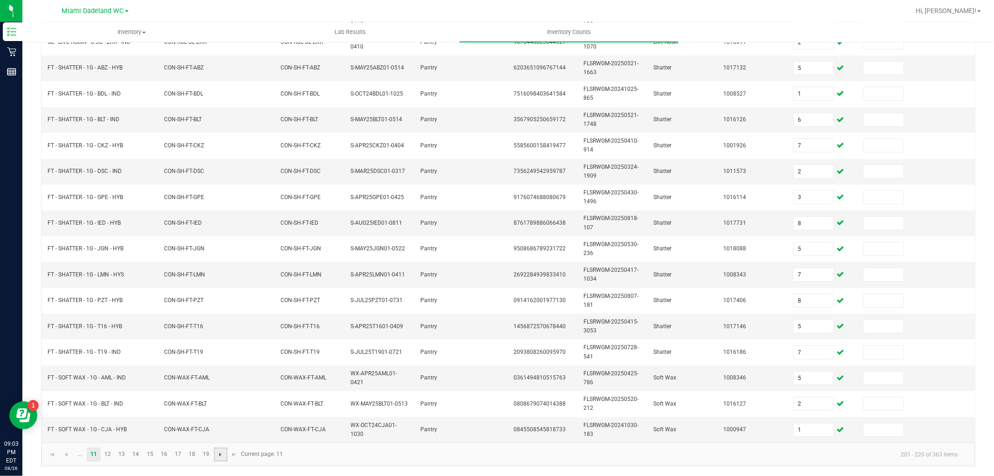
click at [220, 456] on span "Go to the next page" at bounding box center [220, 454] width 7 height 7
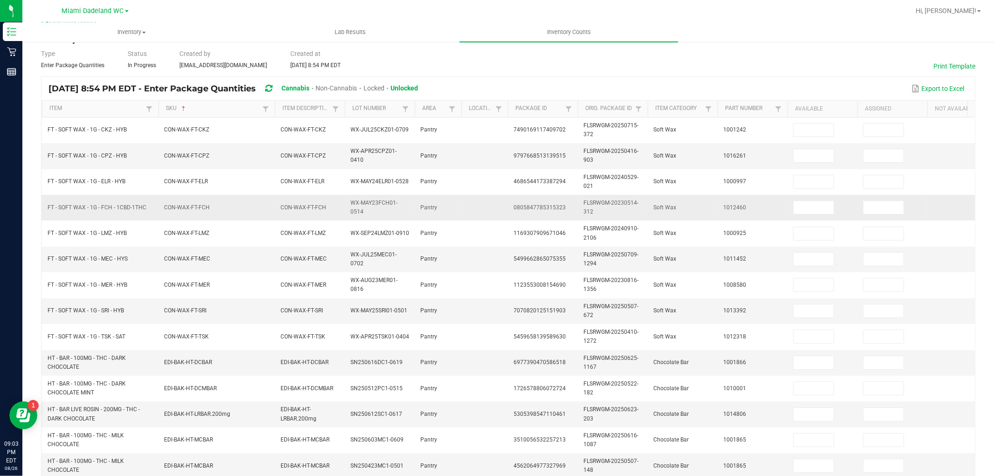
scroll to position [0, 0]
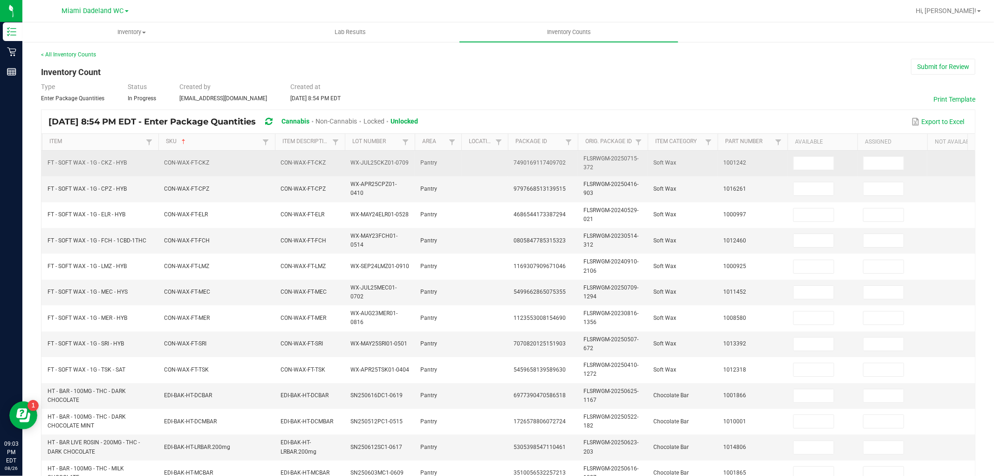
click at [820, 154] on td at bounding box center [823, 164] width 70 height 26
click at [819, 159] on input at bounding box center [814, 163] width 40 height 13
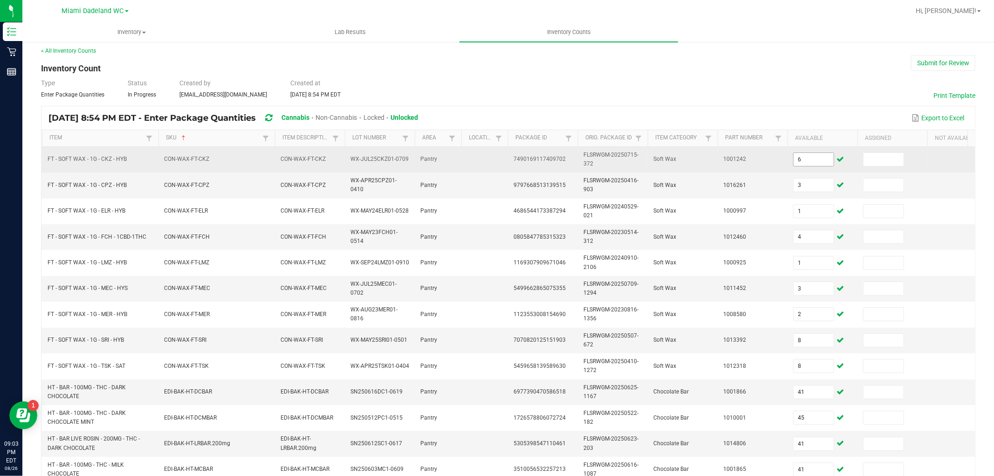
scroll to position [233, 0]
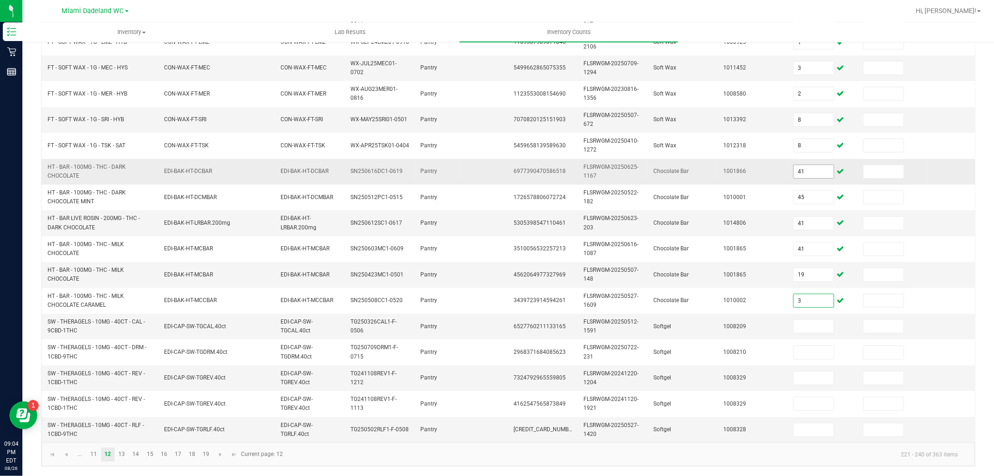
click at [813, 165] on input "41" at bounding box center [814, 171] width 40 height 13
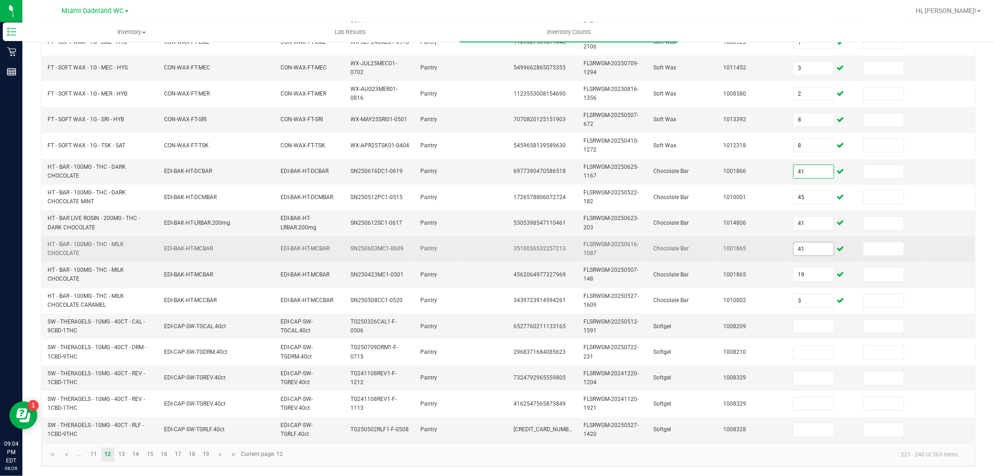
click at [819, 243] on input "41" at bounding box center [814, 248] width 40 height 13
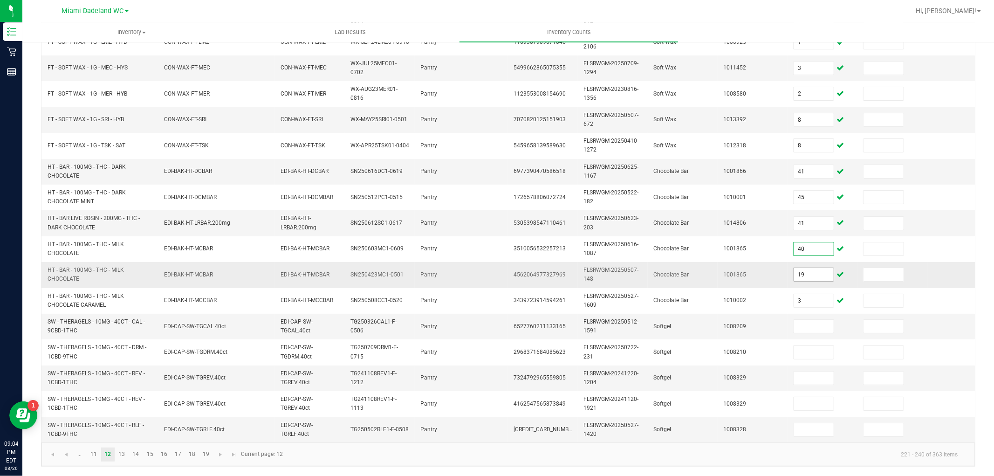
click at [826, 268] on input "19" at bounding box center [814, 274] width 40 height 13
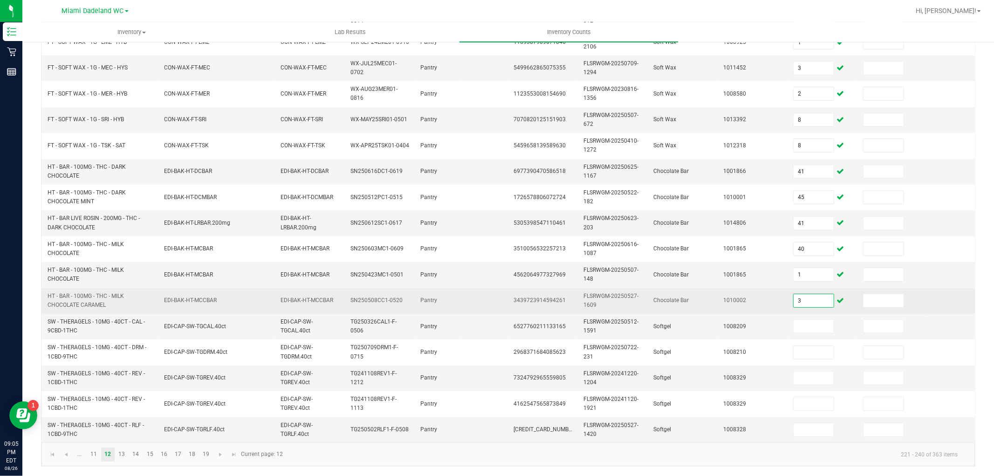
click at [826, 296] on input "3" at bounding box center [814, 300] width 40 height 13
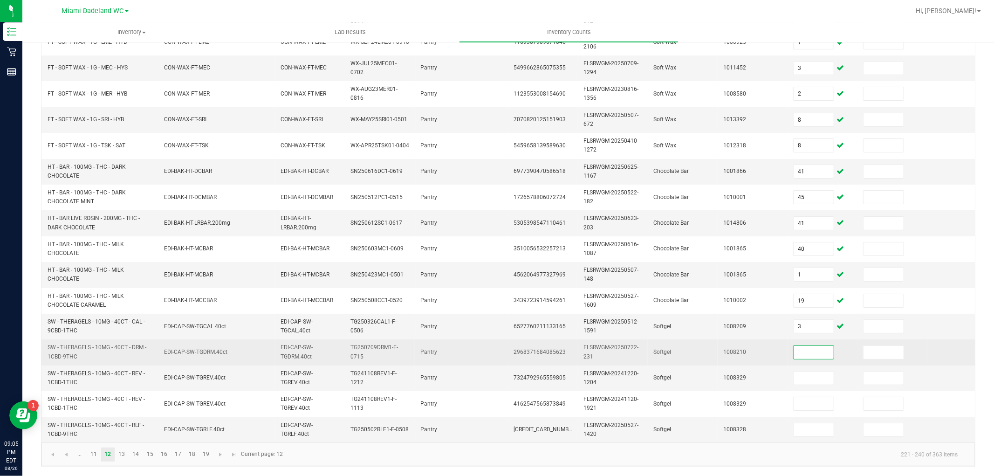
click at [802, 348] on input at bounding box center [814, 352] width 40 height 13
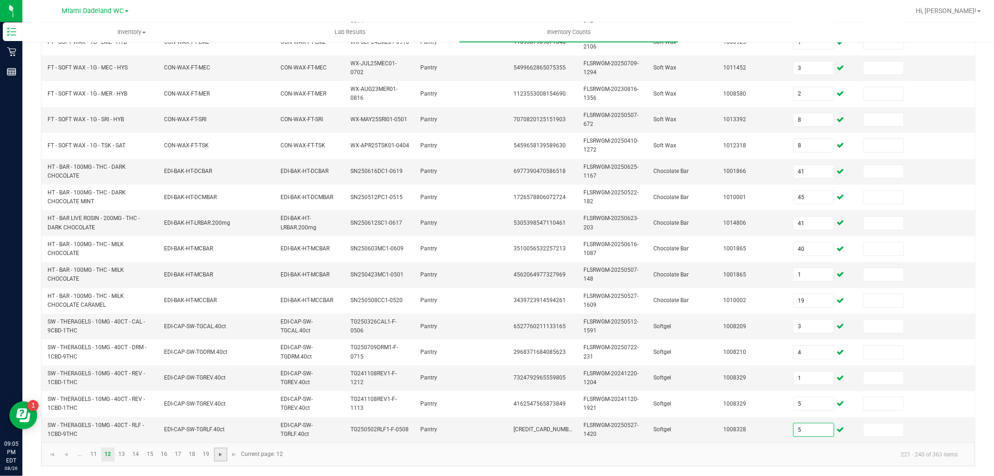
click at [218, 454] on span "Go to the next page" at bounding box center [220, 454] width 7 height 7
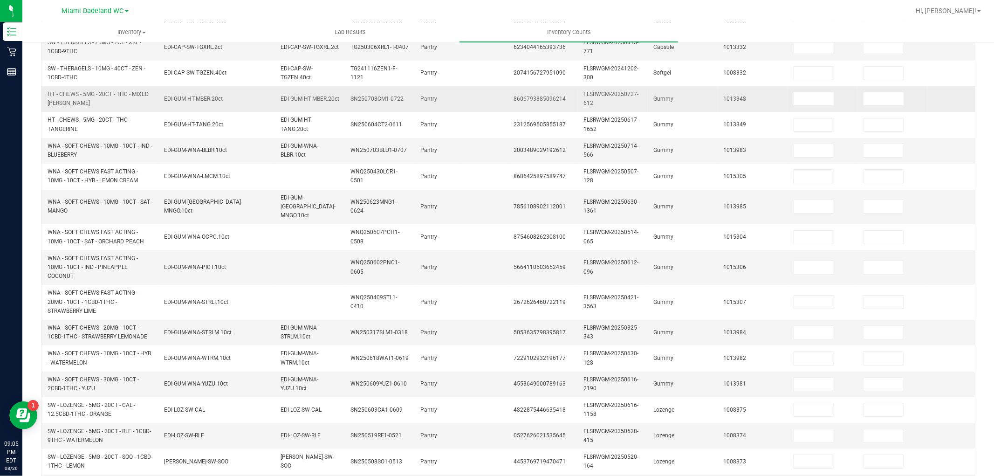
scroll to position [0, 0]
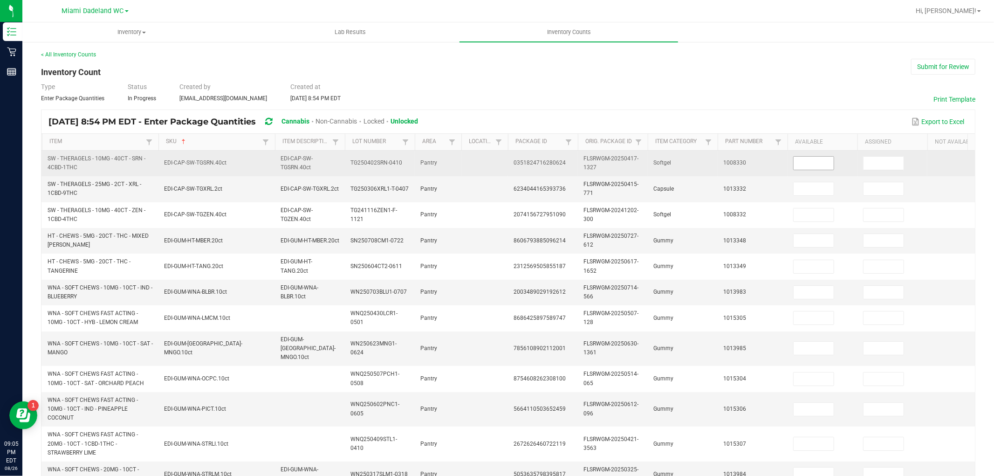
click at [805, 165] on input at bounding box center [814, 163] width 40 height 13
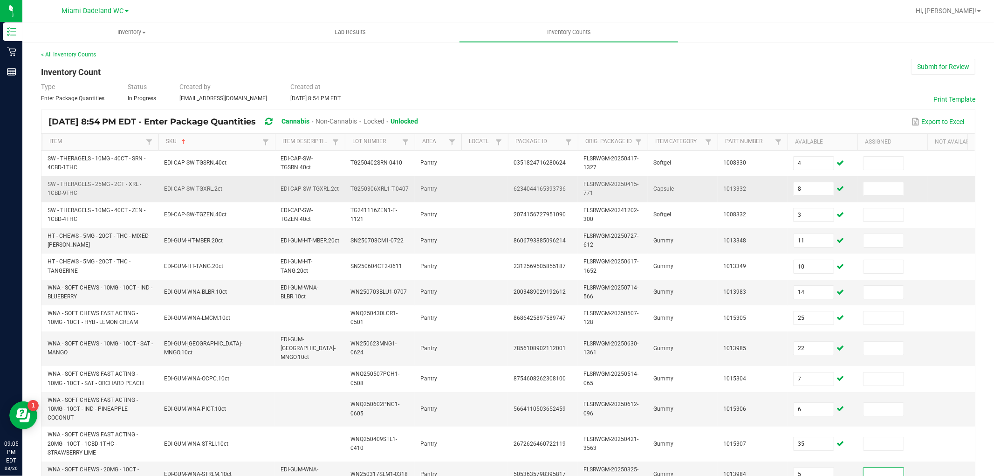
scroll to position [242, 0]
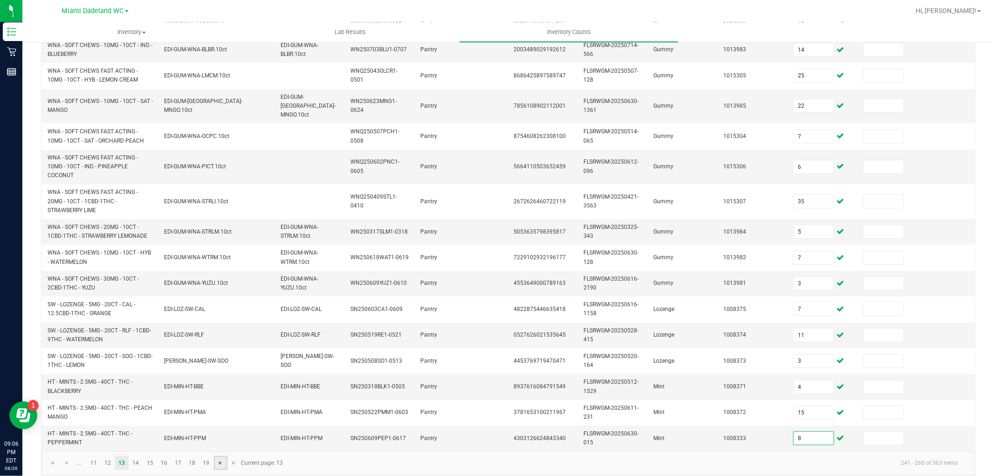
click at [218, 464] on span "Go to the next page" at bounding box center [220, 462] width 7 height 7
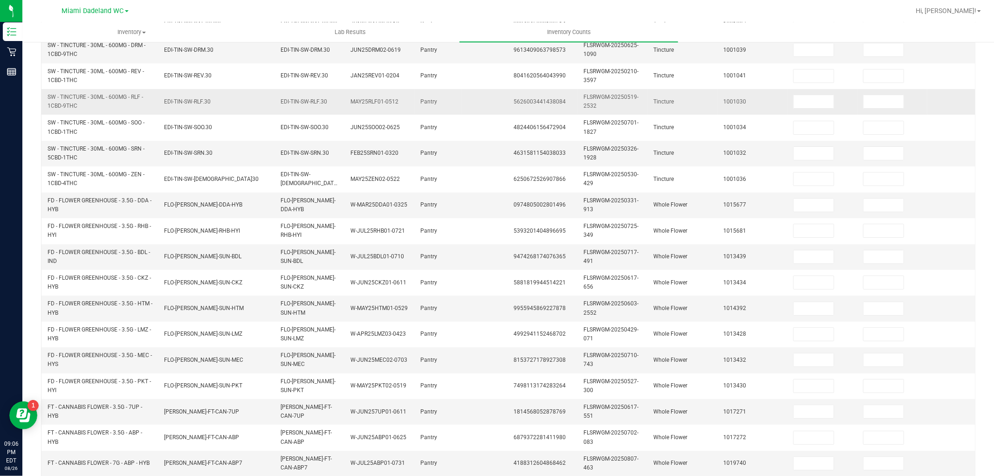
scroll to position [0, 0]
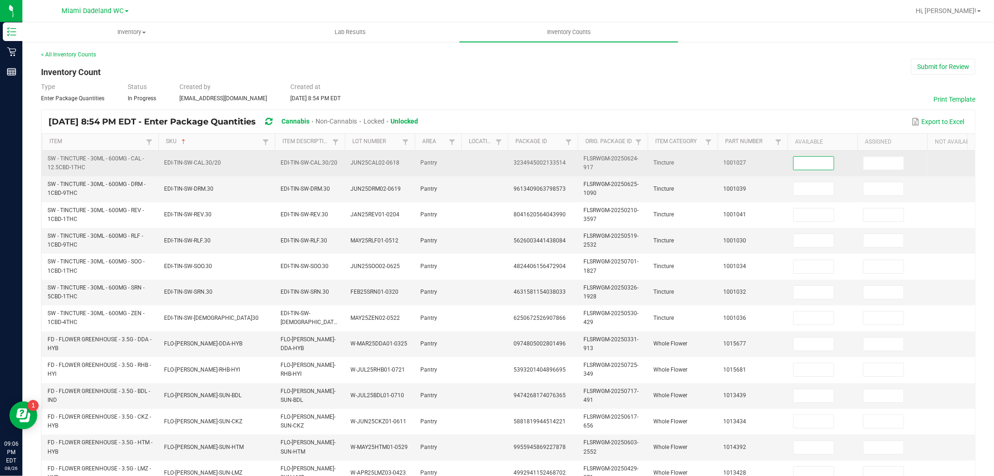
click at [821, 158] on input at bounding box center [814, 163] width 40 height 13
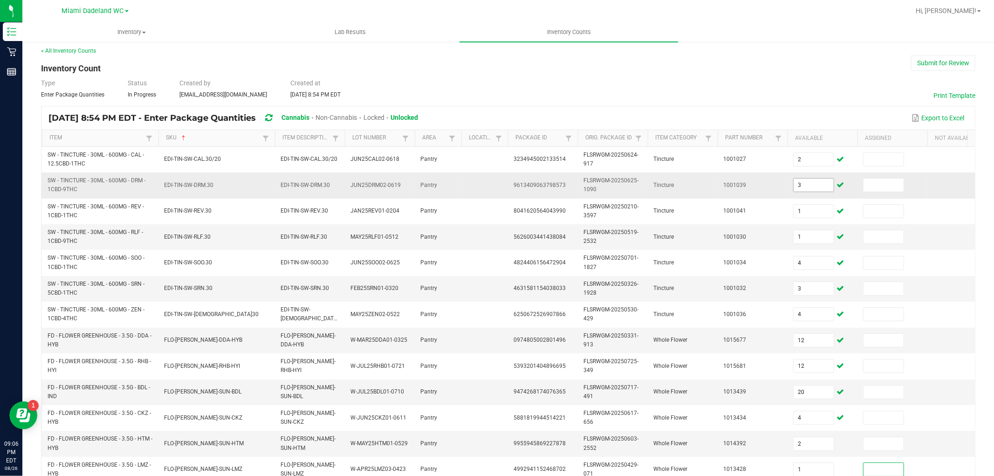
scroll to position [233, 0]
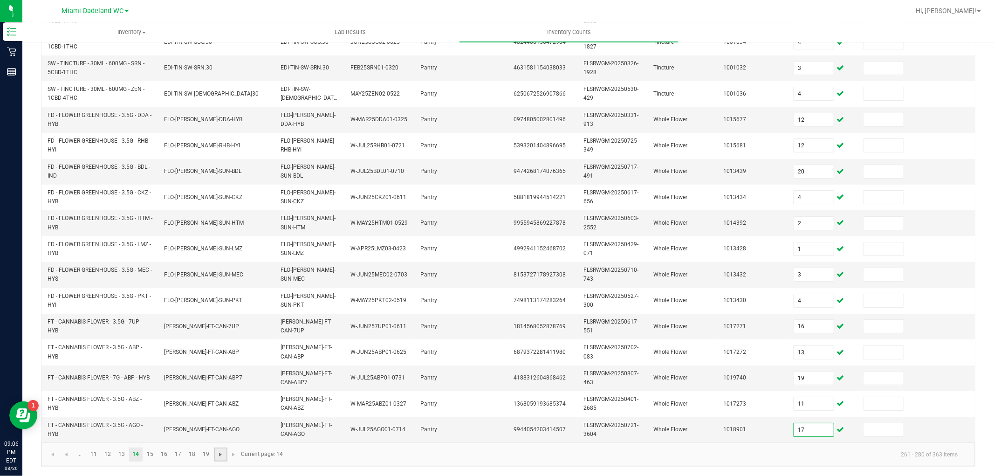
click at [220, 451] on span "Go to the next page" at bounding box center [220, 454] width 7 height 7
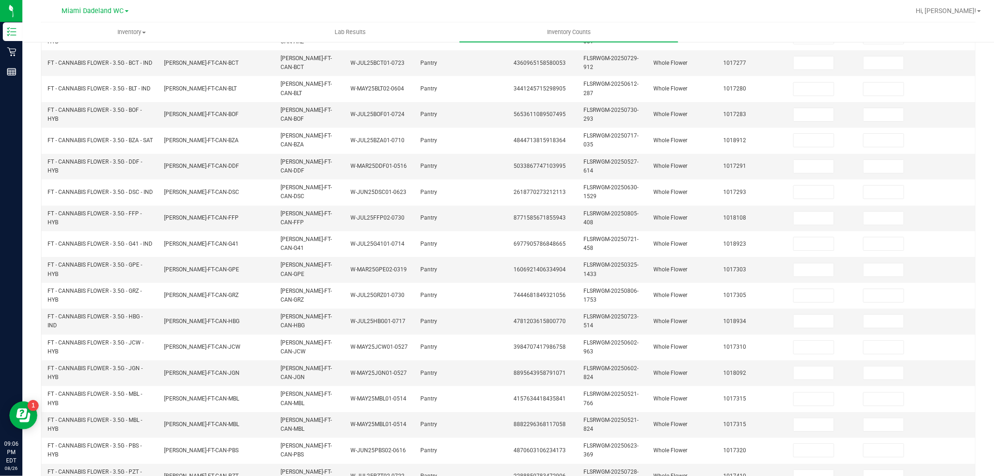
scroll to position [26, 0]
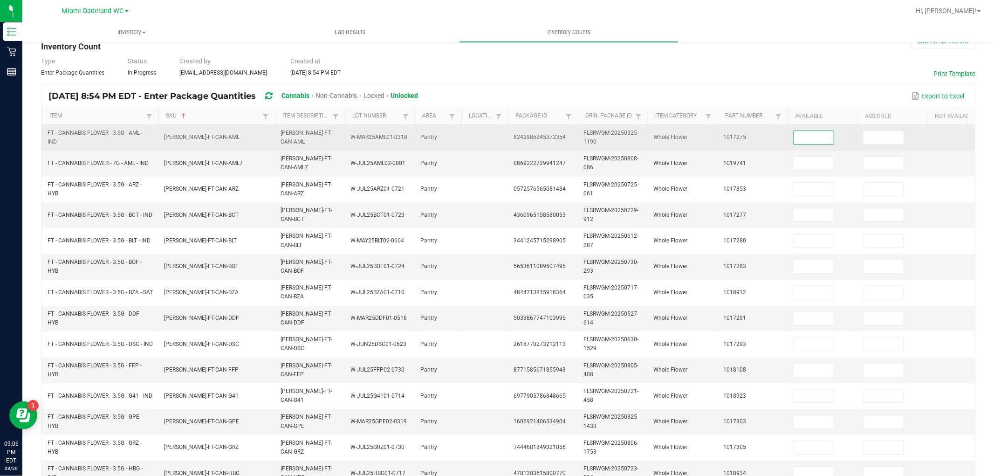
click at [807, 134] on input at bounding box center [814, 137] width 40 height 13
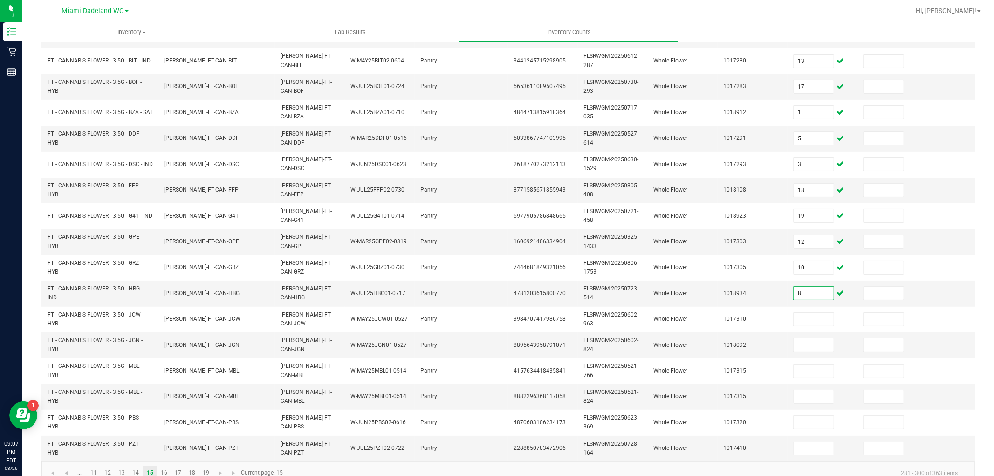
scroll to position [233, 0]
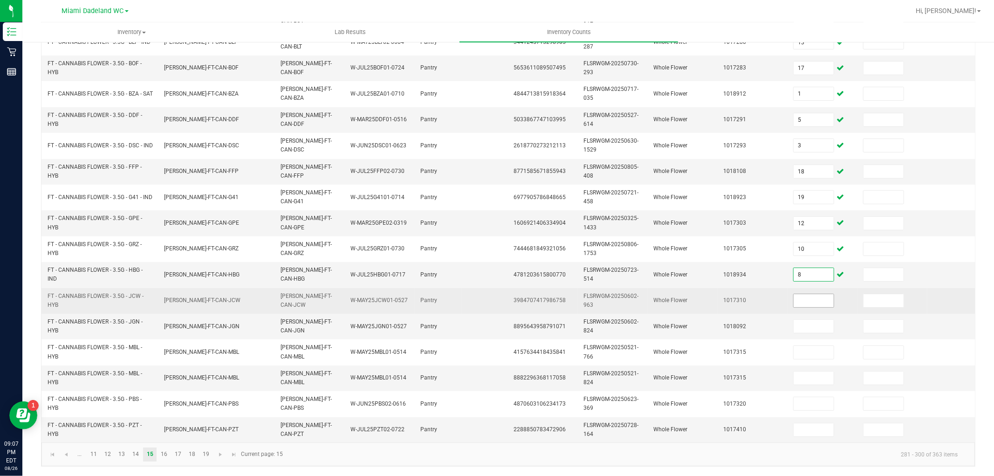
click at [807, 295] on input at bounding box center [814, 300] width 40 height 13
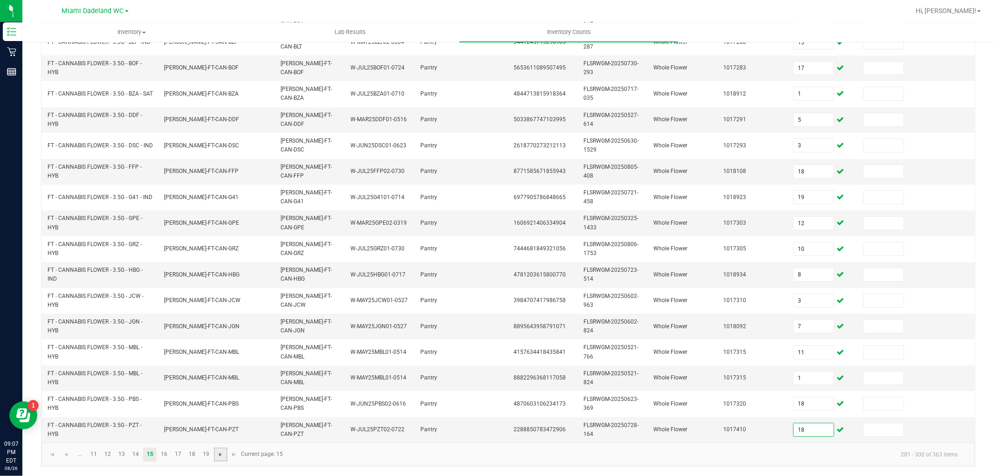
click at [221, 455] on span "Go to the next page" at bounding box center [220, 454] width 7 height 7
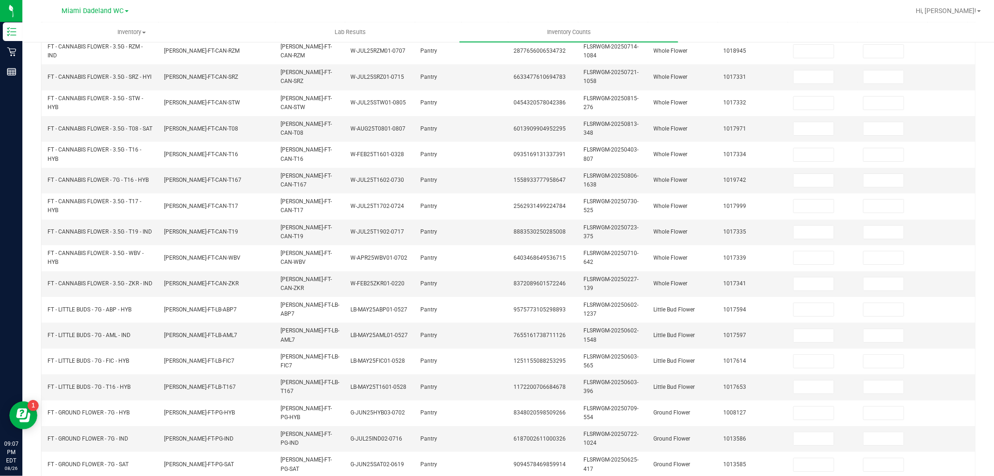
scroll to position [0, 0]
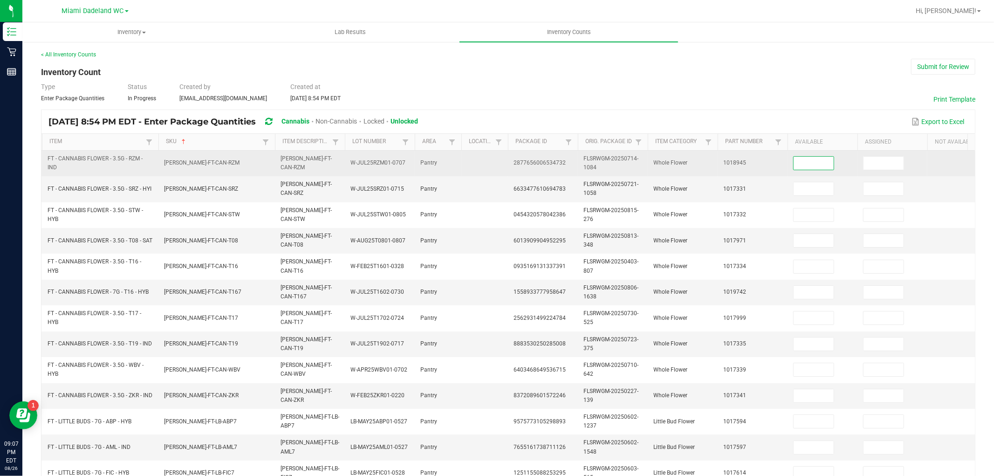
click at [800, 161] on input at bounding box center [814, 163] width 40 height 13
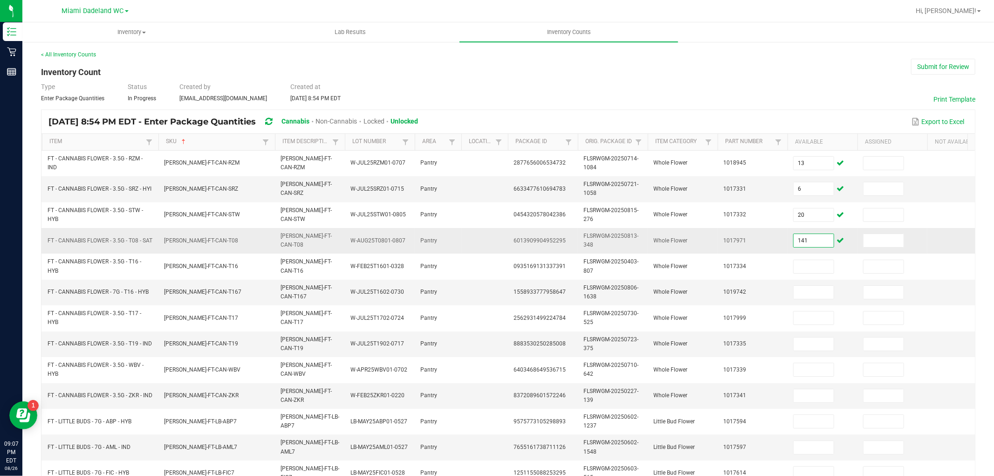
click at [810, 242] on input "141" at bounding box center [814, 240] width 40 height 13
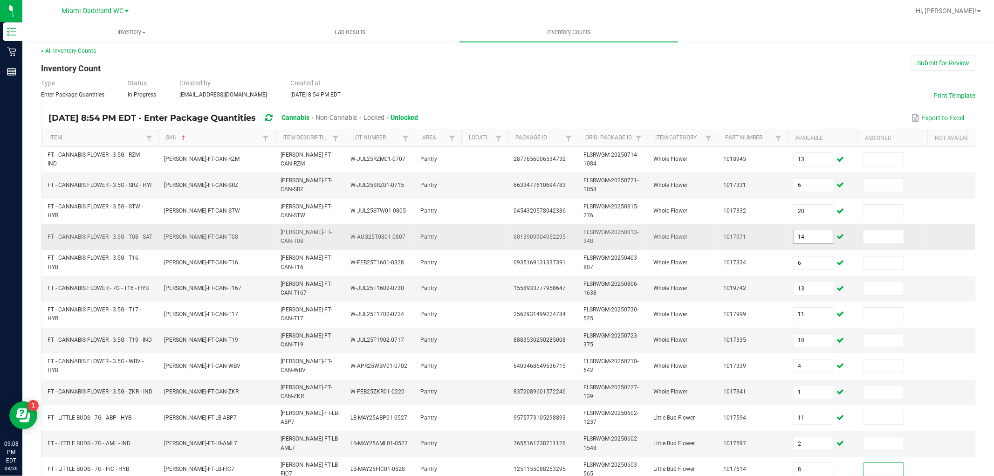
scroll to position [233, 0]
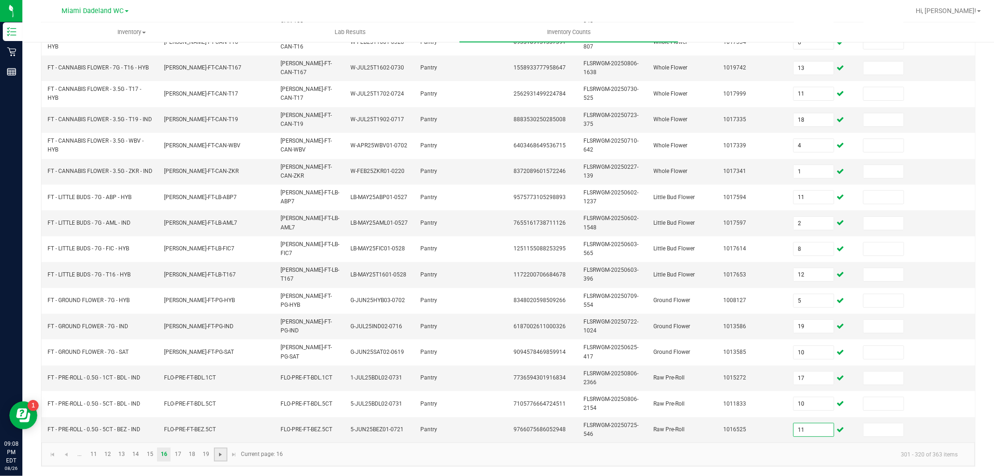
click at [223, 453] on span "Go to the next page" at bounding box center [220, 454] width 7 height 7
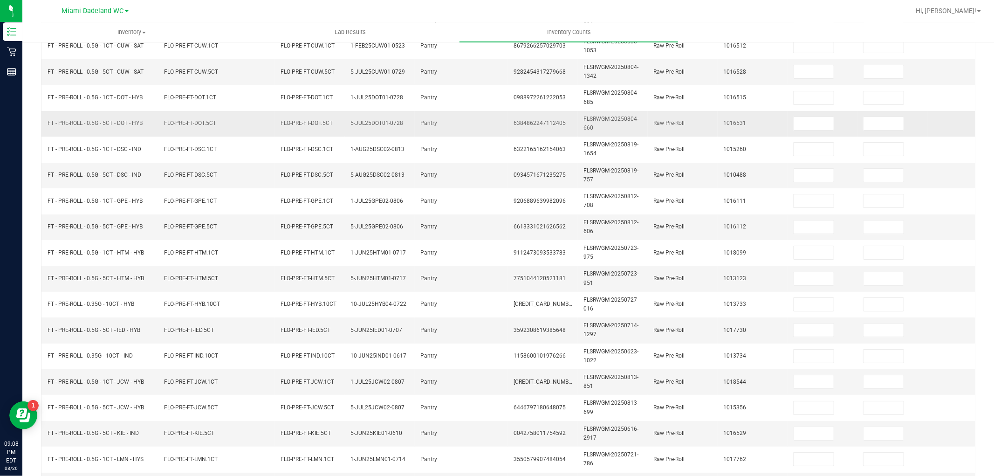
scroll to position [26, 0]
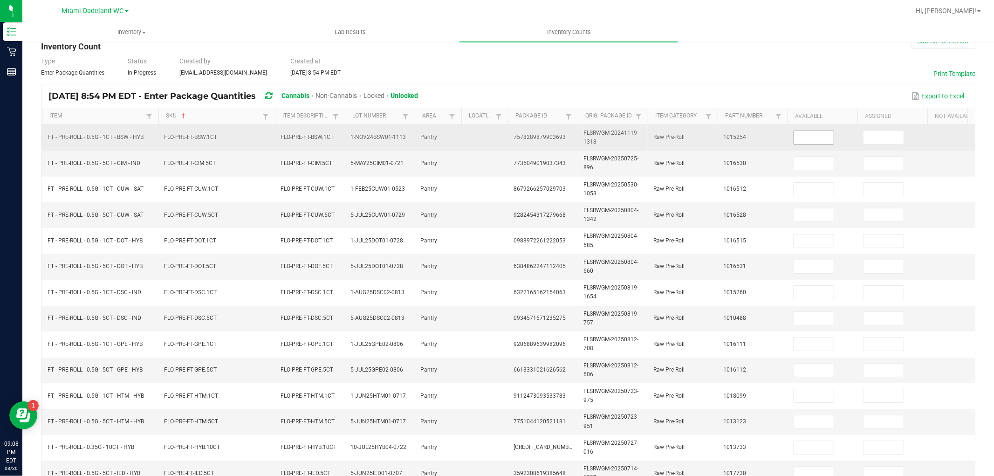
click at [828, 141] on input at bounding box center [814, 137] width 40 height 13
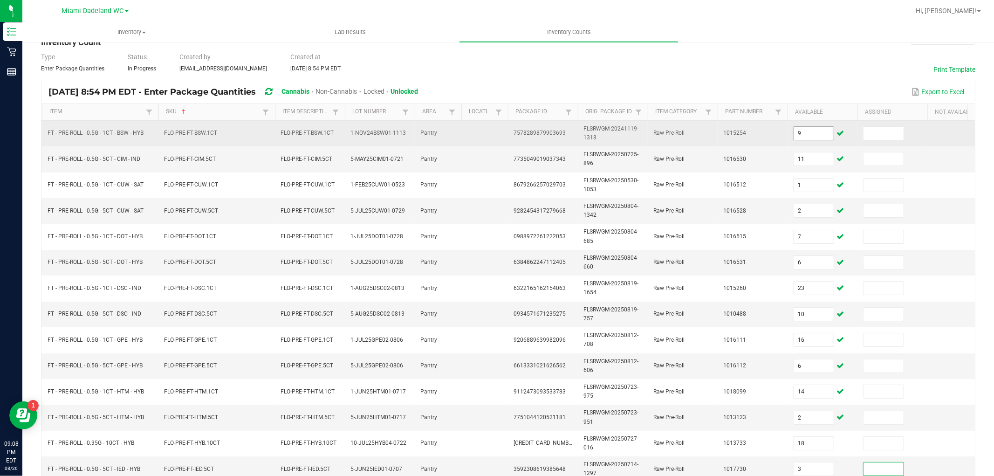
scroll to position [233, 0]
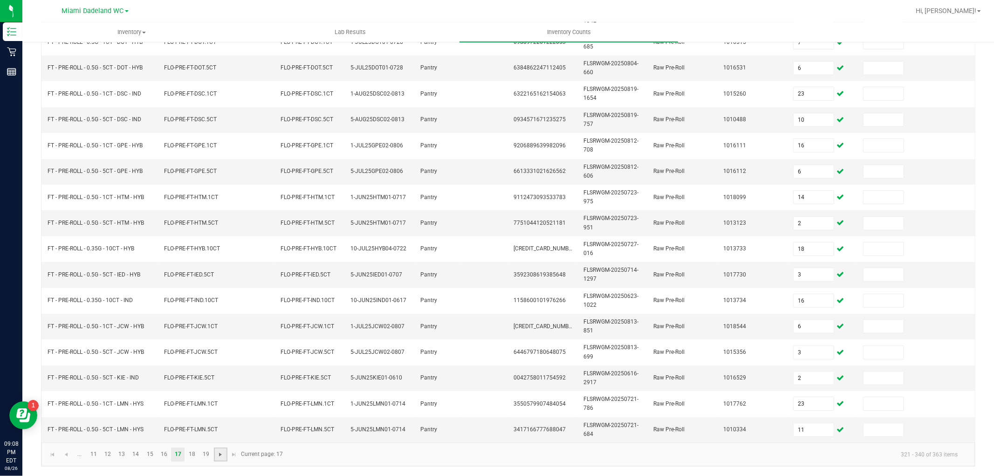
click at [221, 454] on span "Go to the next page" at bounding box center [220, 454] width 7 height 7
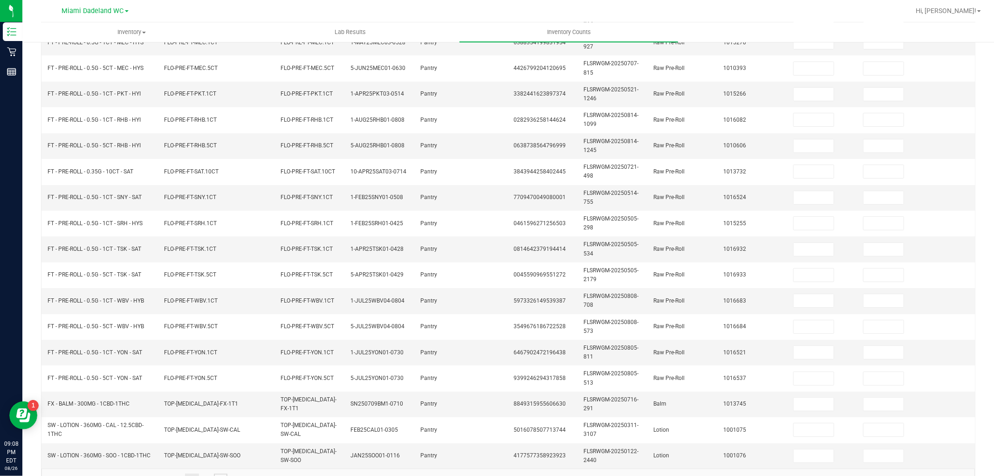
scroll to position [77, 0]
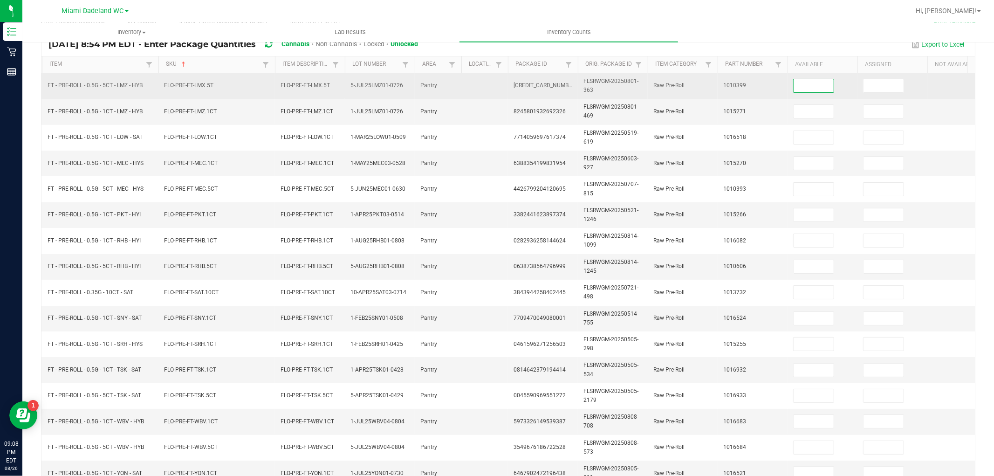
click at [824, 88] on input at bounding box center [814, 85] width 40 height 13
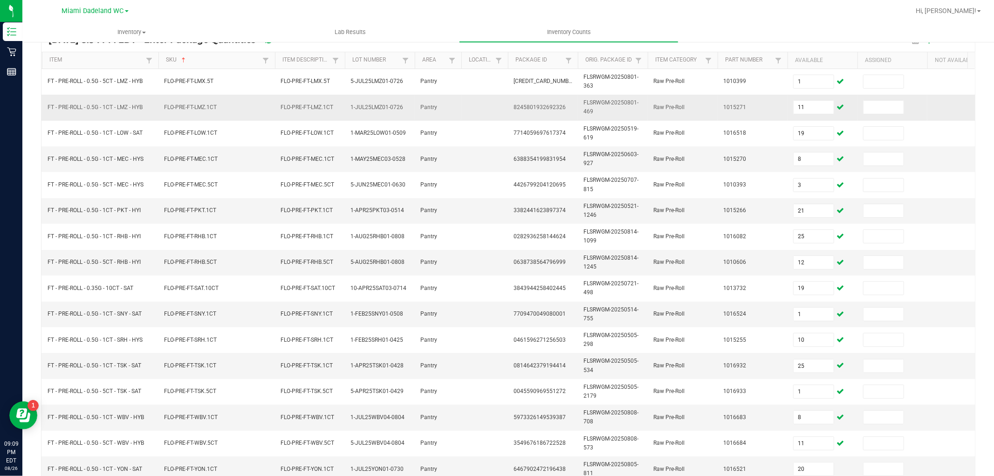
scroll to position [233, 0]
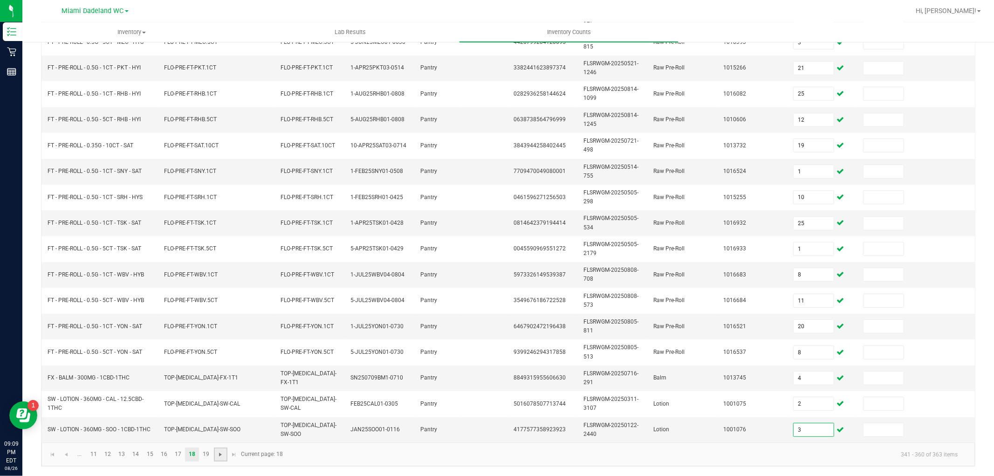
click at [219, 456] on span "Go to the next page" at bounding box center [220, 454] width 7 height 7
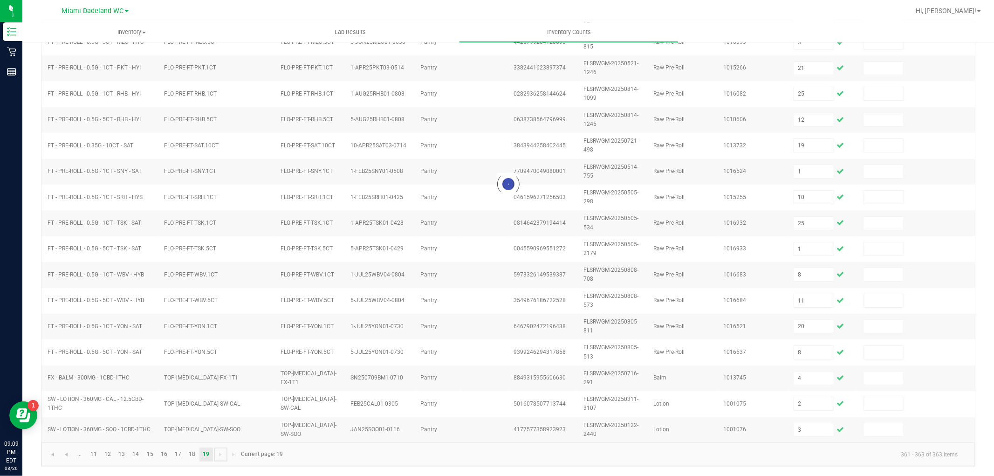
scroll to position [0, 0]
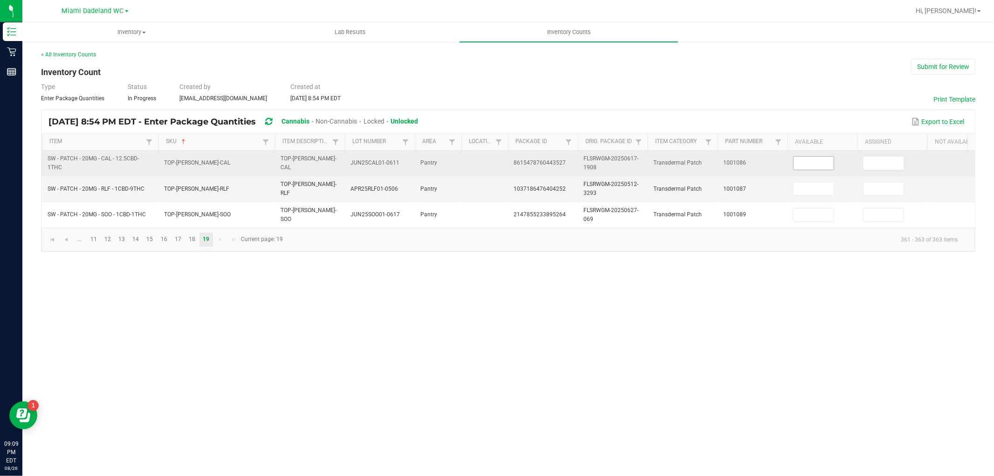
click at [821, 162] on input at bounding box center [814, 163] width 40 height 13
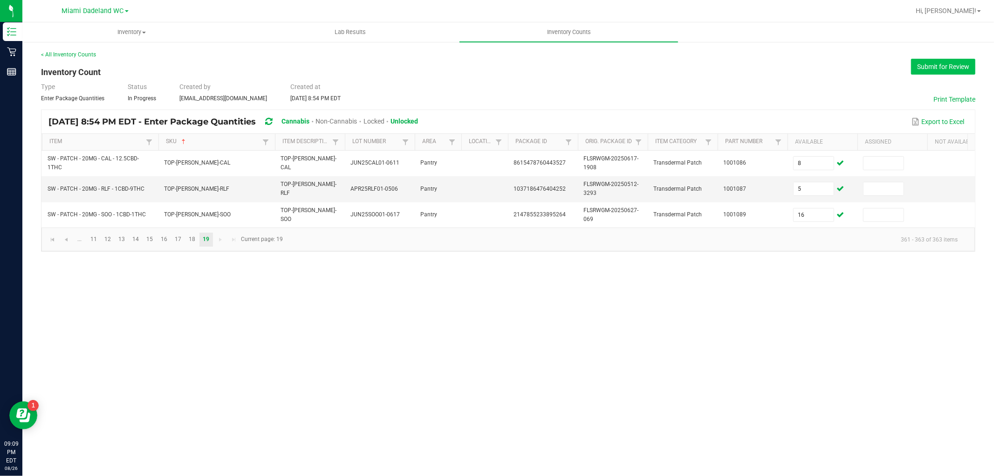
click at [925, 68] on button "Submit for Review" at bounding box center [943, 67] width 64 height 16
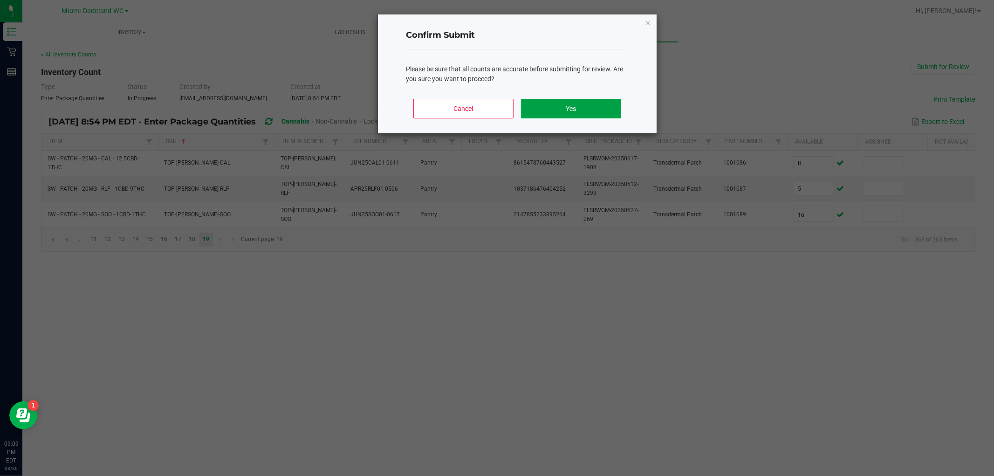
click at [609, 112] on button "Yes" at bounding box center [571, 109] width 100 height 20
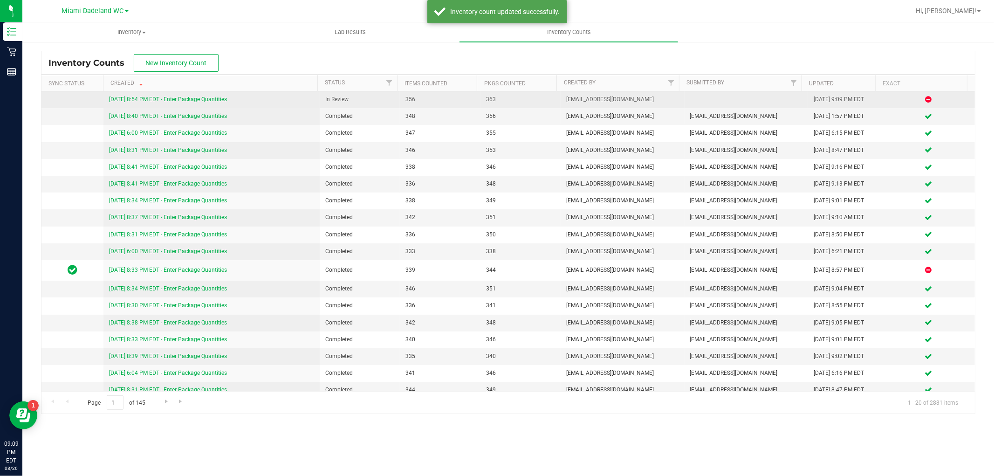
click at [180, 96] on link "[DATE] 8:54 PM EDT - Enter Package Quantities" at bounding box center [168, 99] width 118 height 7
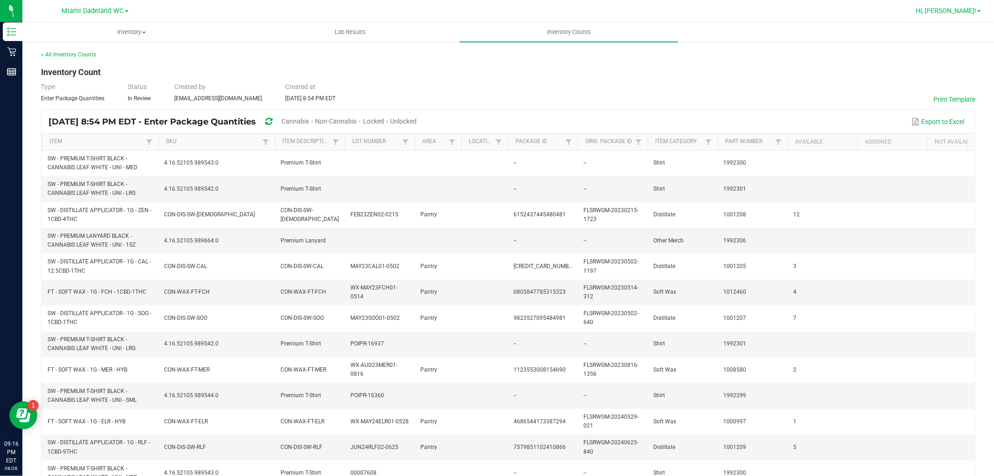
click at [963, 8] on span "Hi, [PERSON_NAME]!" at bounding box center [946, 10] width 61 height 7
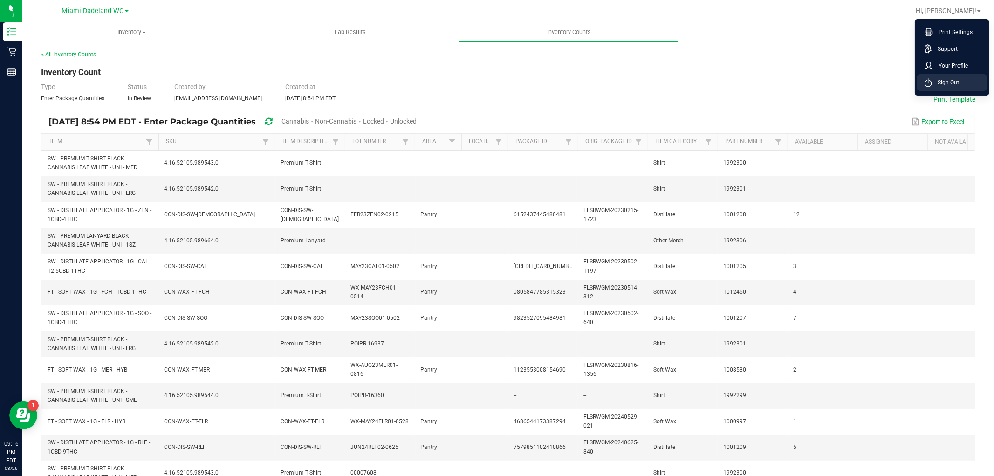
click at [943, 83] on span "Sign Out" at bounding box center [945, 82] width 27 height 9
